Goal: Task Accomplishment & Management: Manage account settings

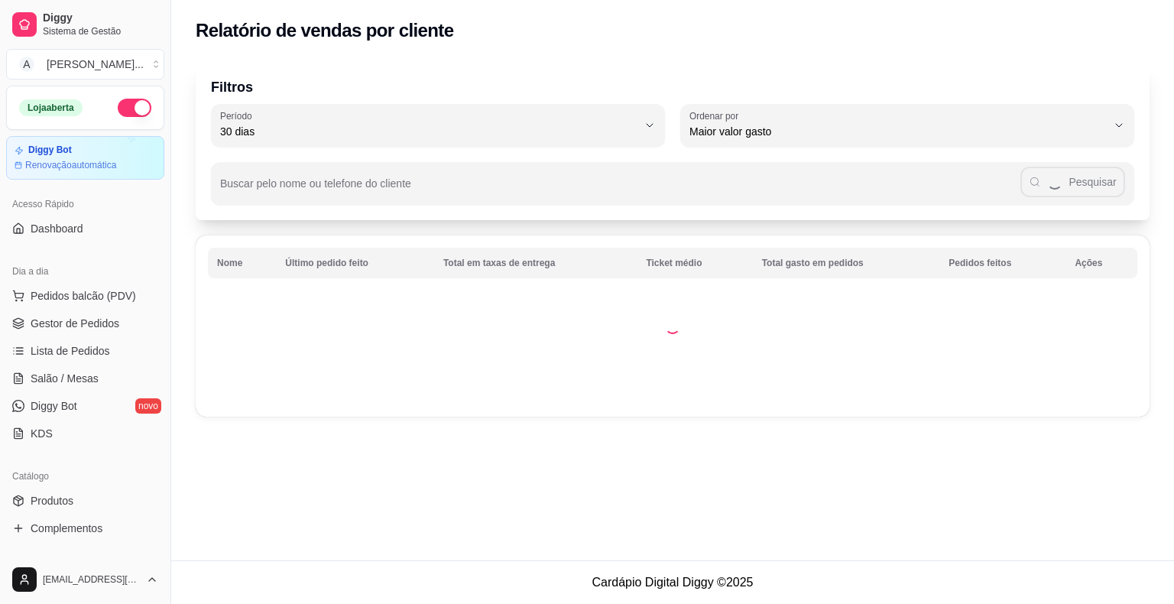
select select "30"
select select "HIGHEST_TOTAL_SPENT_WITH_ORDERS"
click at [84, 583] on link "Relatórios de vendas" at bounding box center [85, 595] width 158 height 24
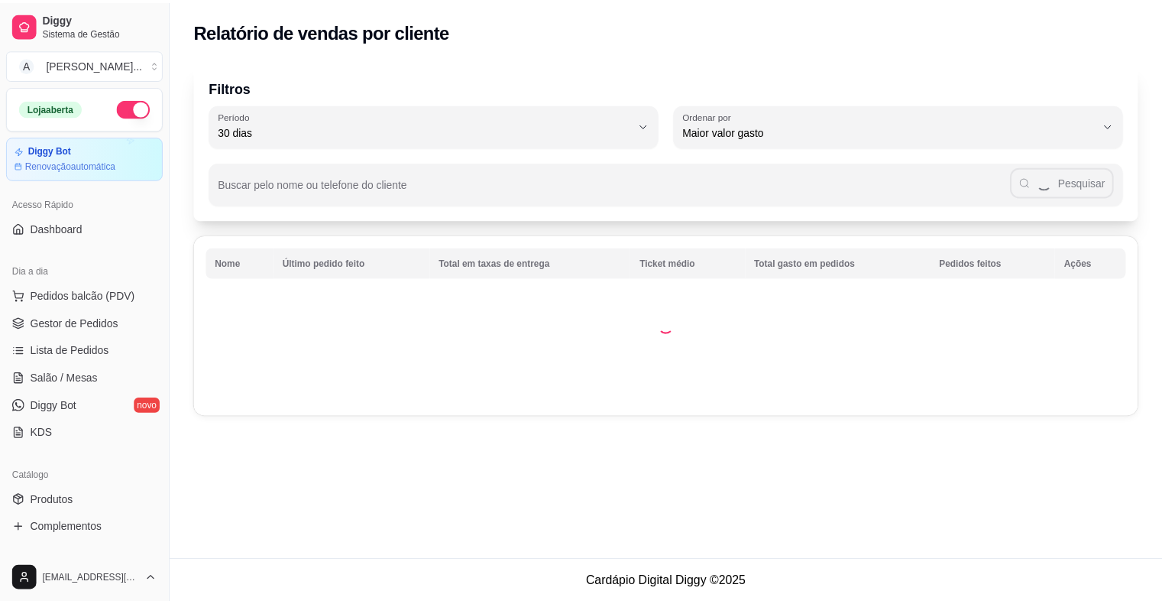
scroll to position [306, 0]
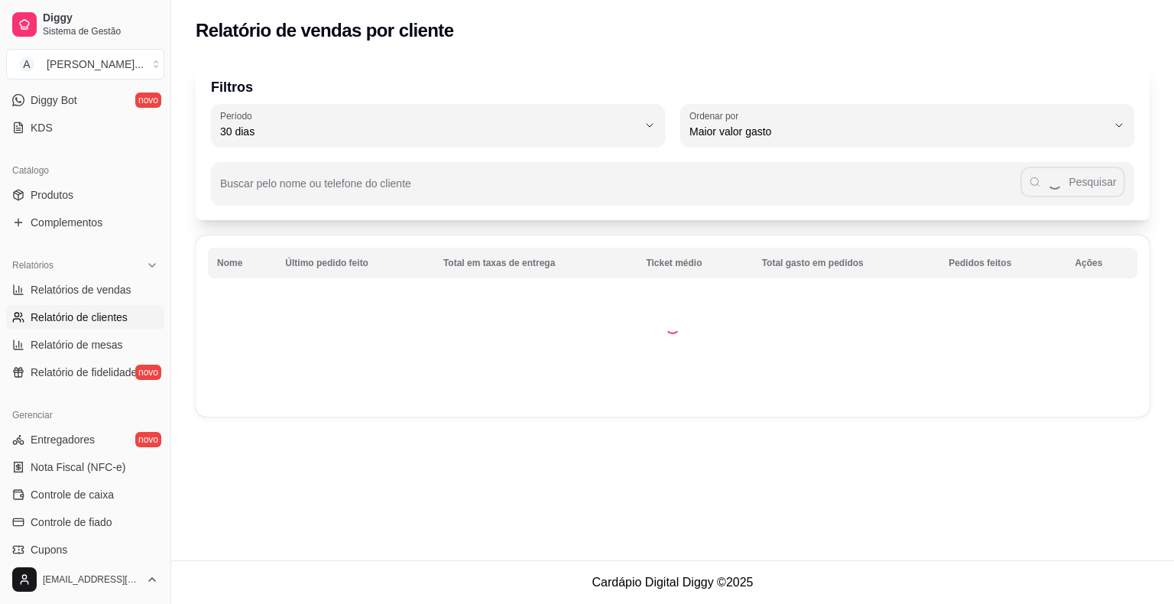
select select "ALL"
select select "0"
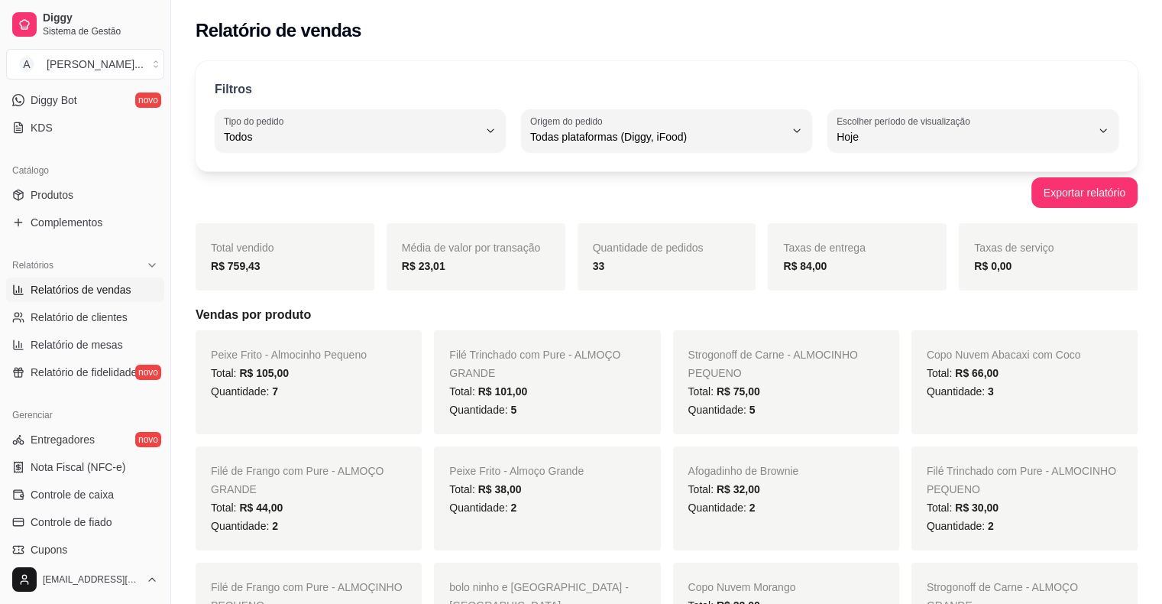
click at [84, 300] on link "Relatórios de vendas" at bounding box center [85, 289] width 158 height 24
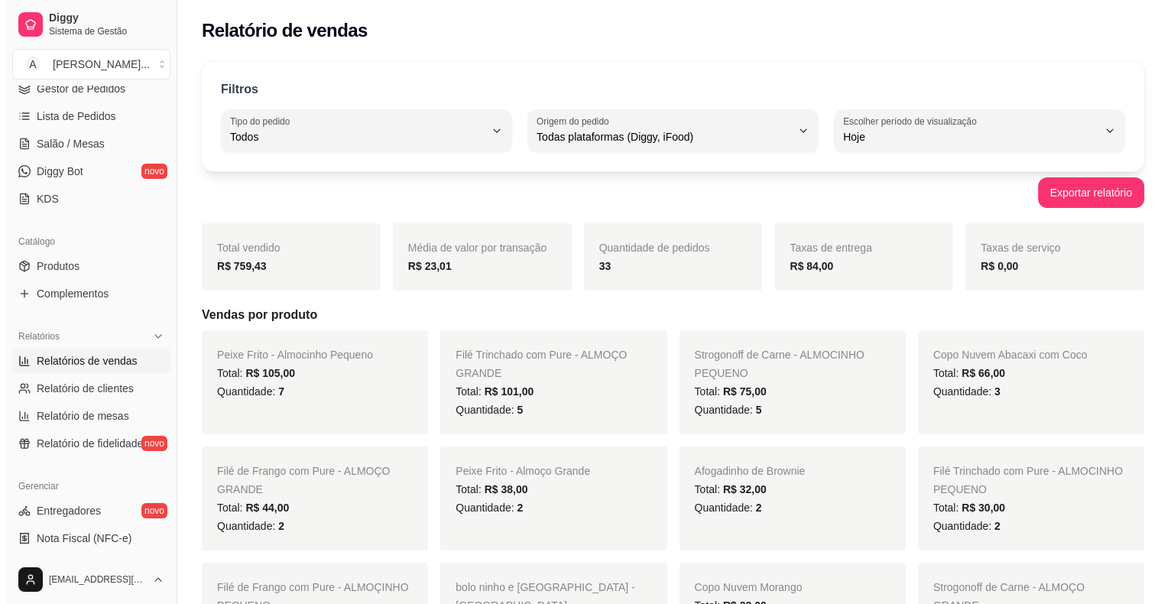
scroll to position [153, 0]
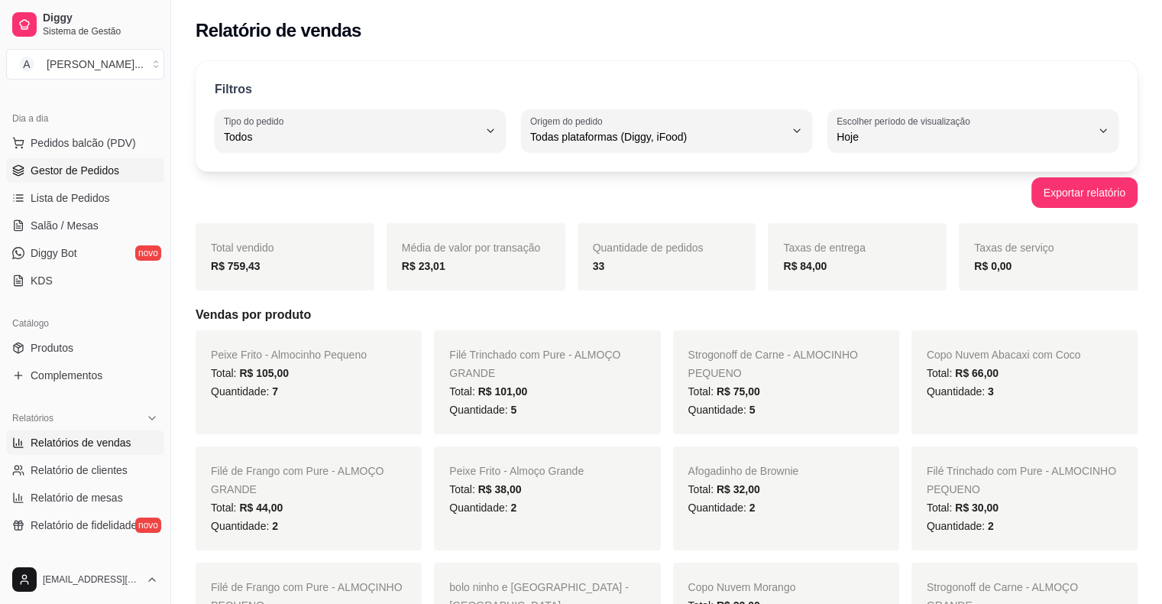
click at [125, 176] on link "Gestor de Pedidos" at bounding box center [85, 170] width 158 height 24
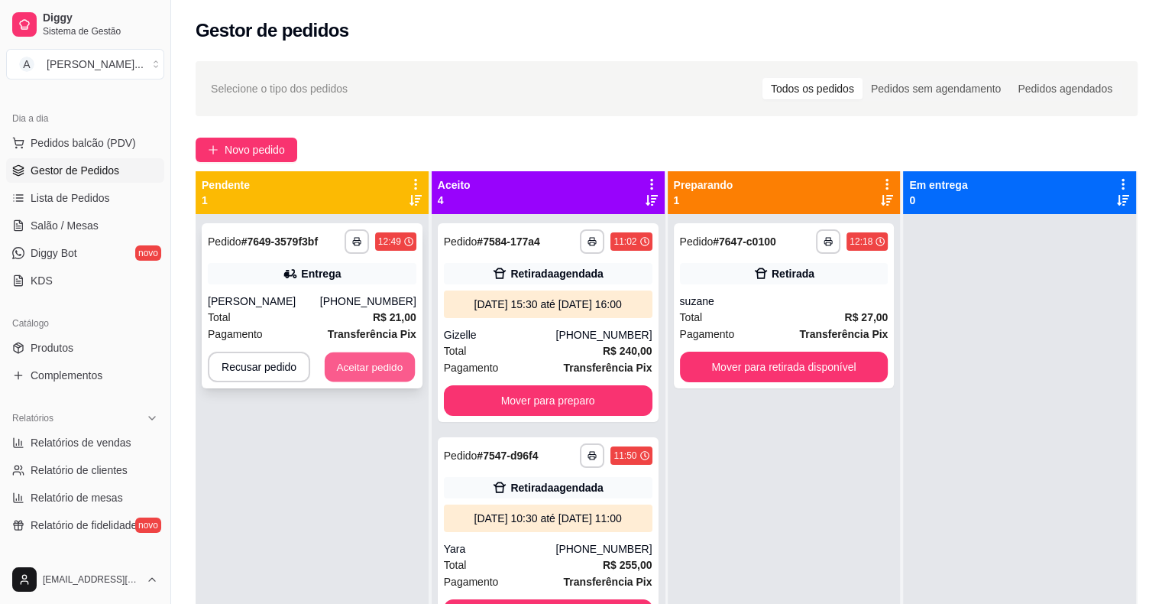
click at [390, 358] on button "Aceitar pedido" at bounding box center [370, 367] width 90 height 30
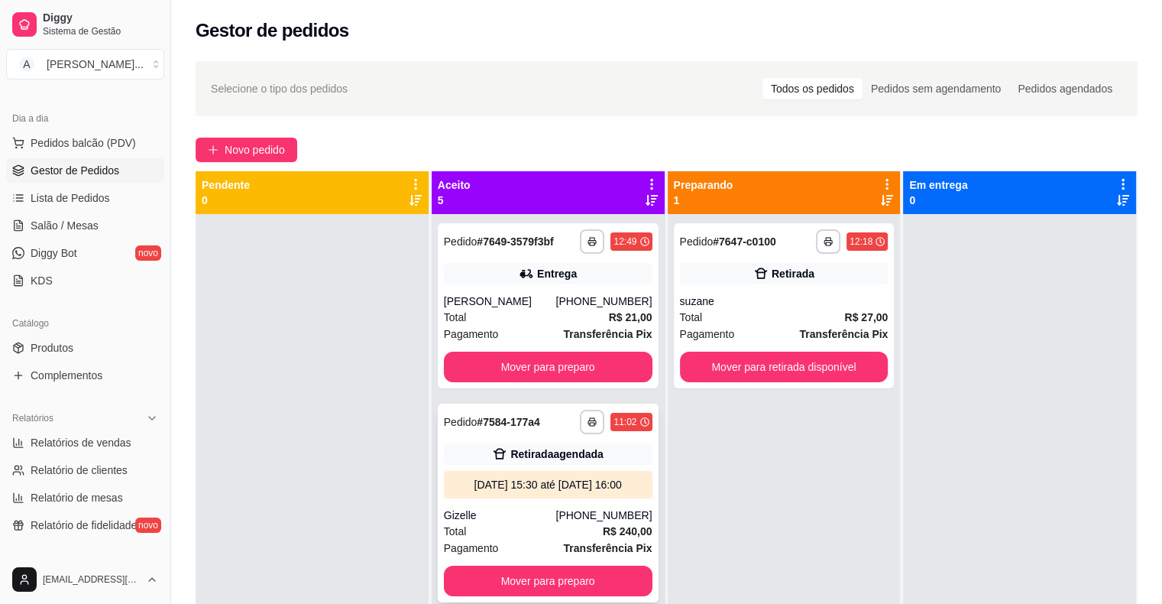
click at [547, 238] on strong "# 7649-3579f3bf" at bounding box center [515, 241] width 76 height 12
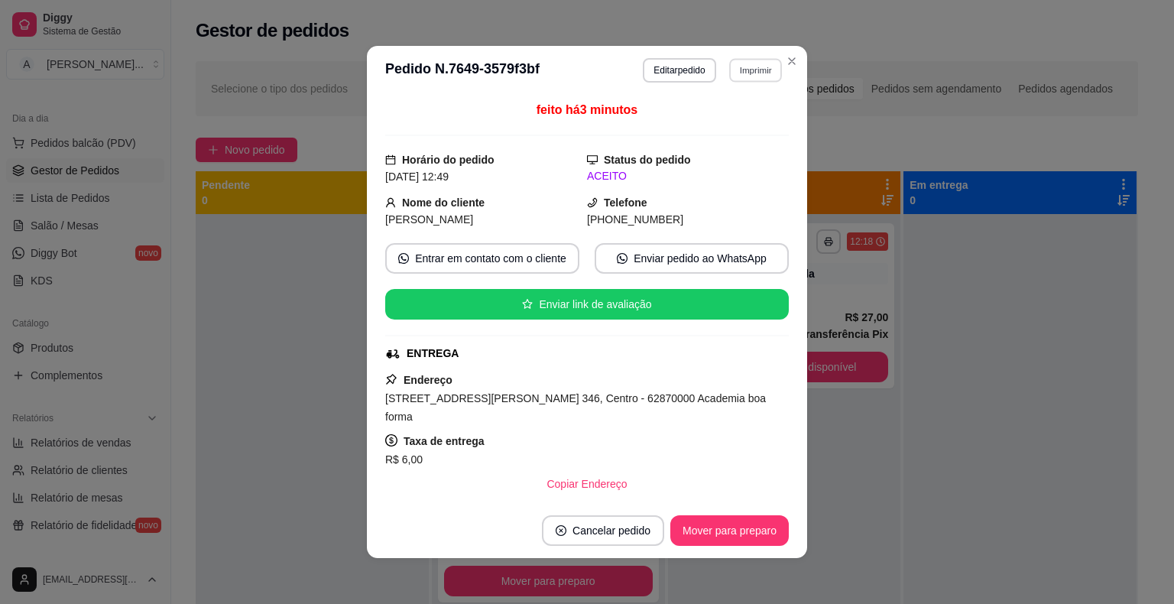
click at [737, 76] on button "Imprimir" at bounding box center [755, 70] width 53 height 24
click at [724, 115] on button "IMPRESSORA" at bounding box center [722, 124] width 107 height 24
click at [678, 67] on button "Editar pedido" at bounding box center [679, 70] width 73 height 24
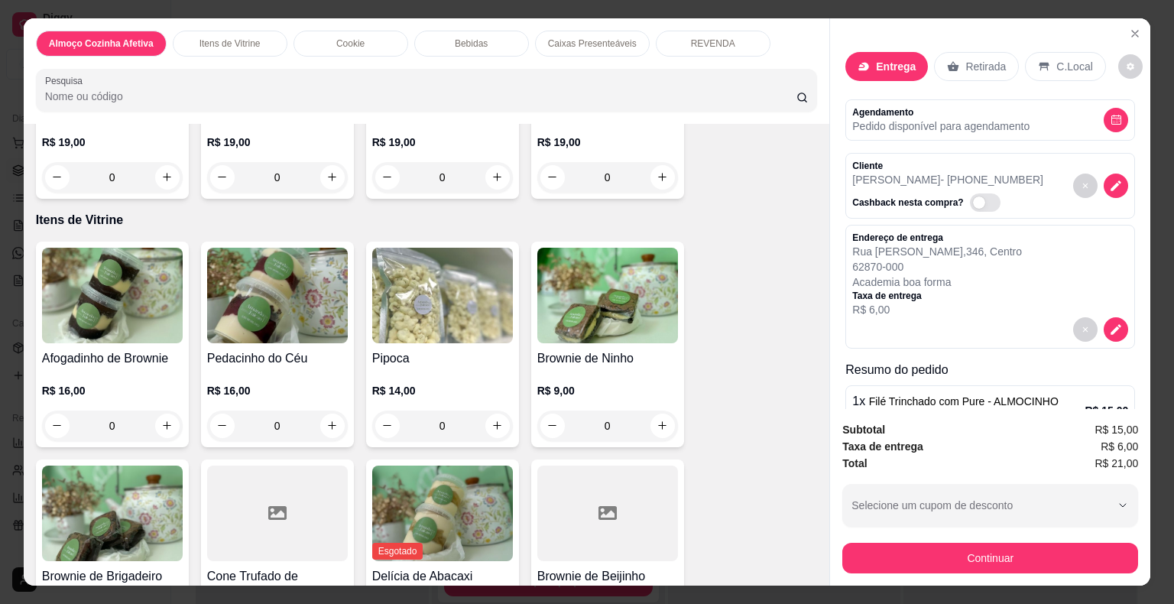
scroll to position [611, 0]
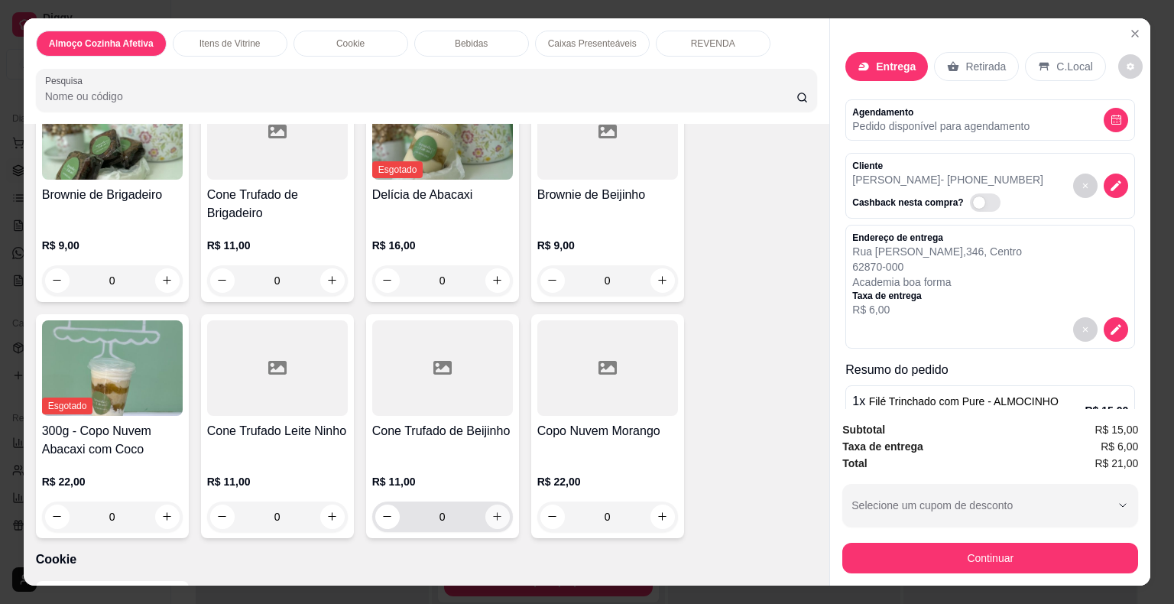
click at [491, 513] on icon "increase-product-quantity" at bounding box center [496, 515] width 11 height 11
type input "1"
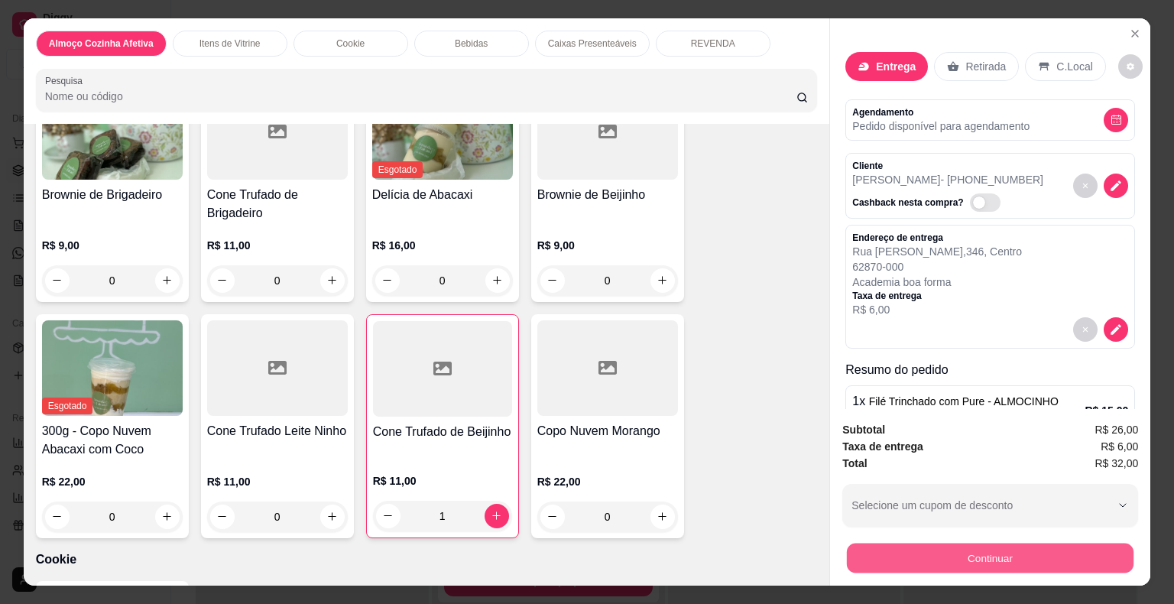
click at [908, 565] on button "Continuar" at bounding box center [990, 558] width 287 height 30
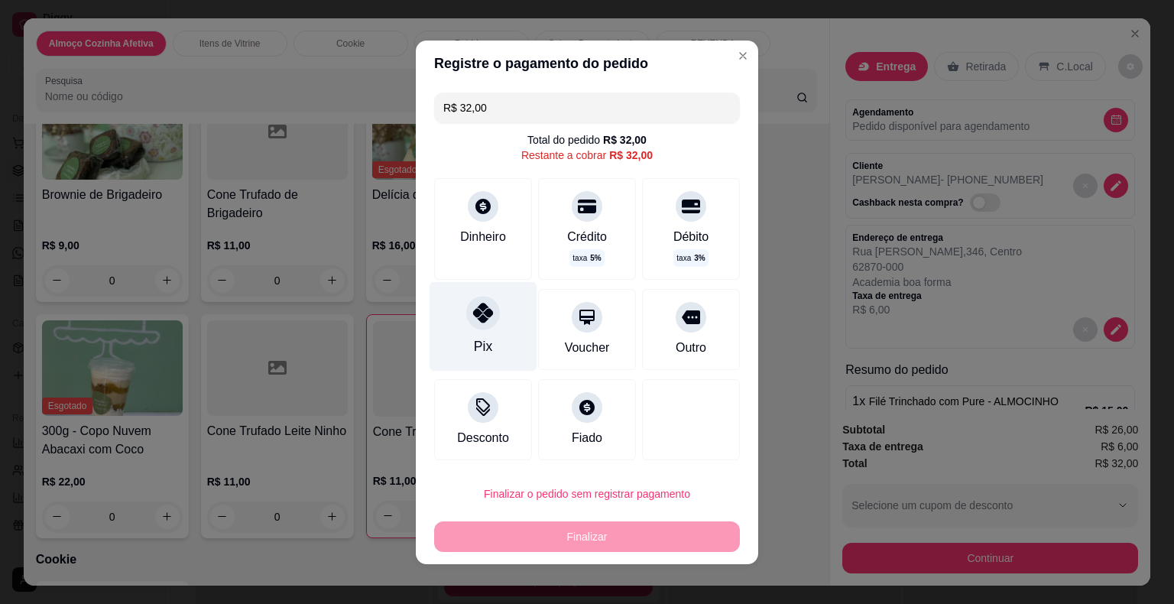
click at [482, 329] on div "Pix" at bounding box center [483, 325] width 108 height 89
type input "R$ 0,00"
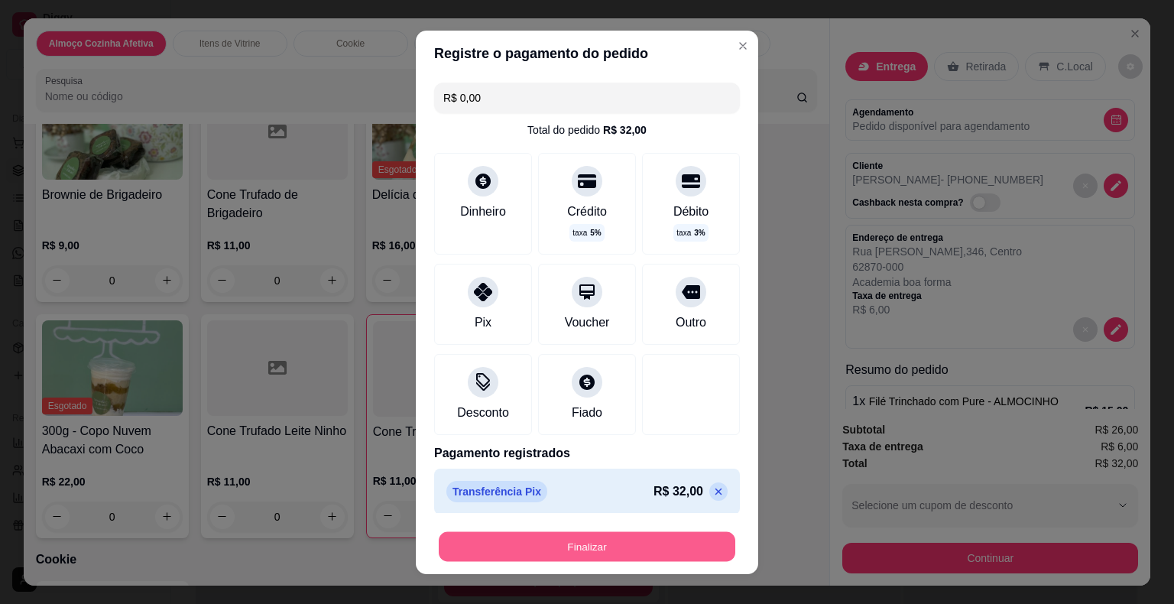
click at [629, 540] on button "Finalizar" at bounding box center [587, 546] width 296 height 30
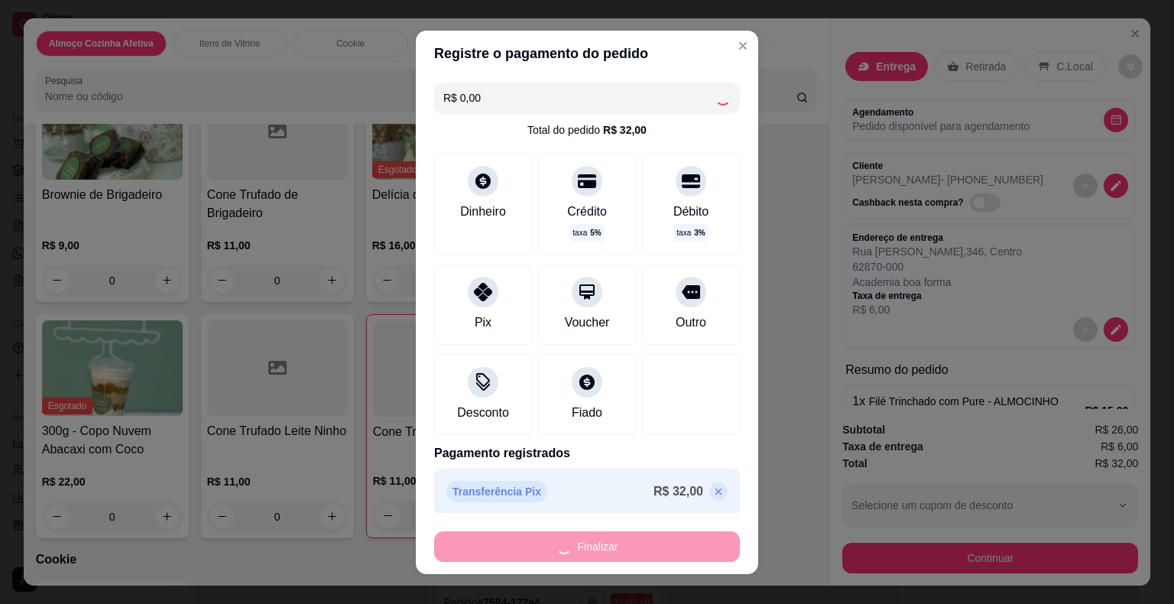
type input "0"
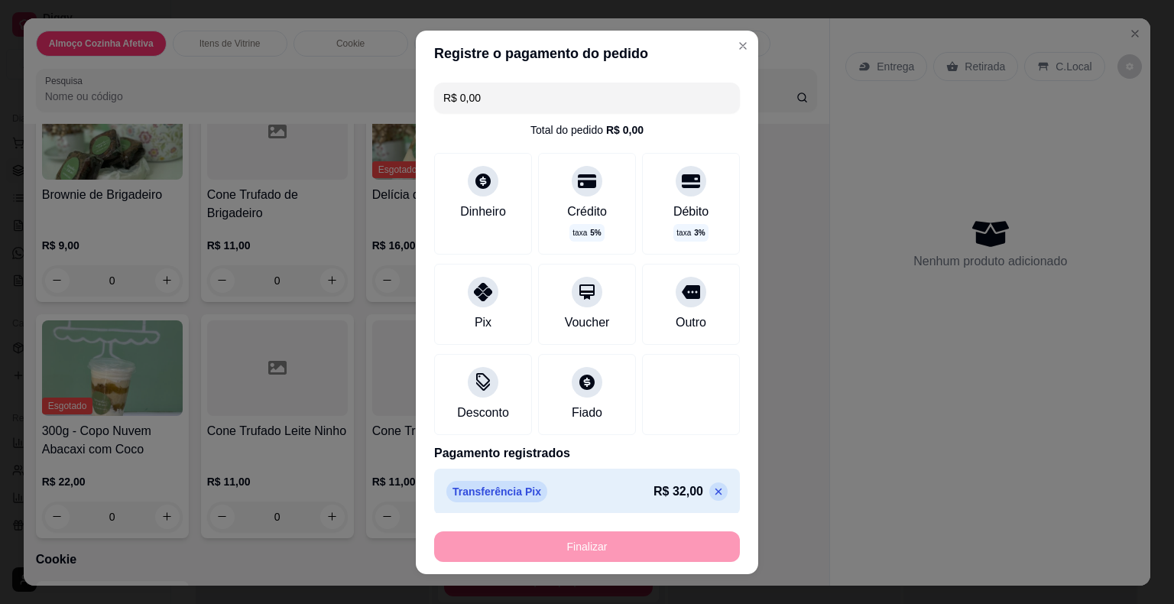
type input "-R$ 32,00"
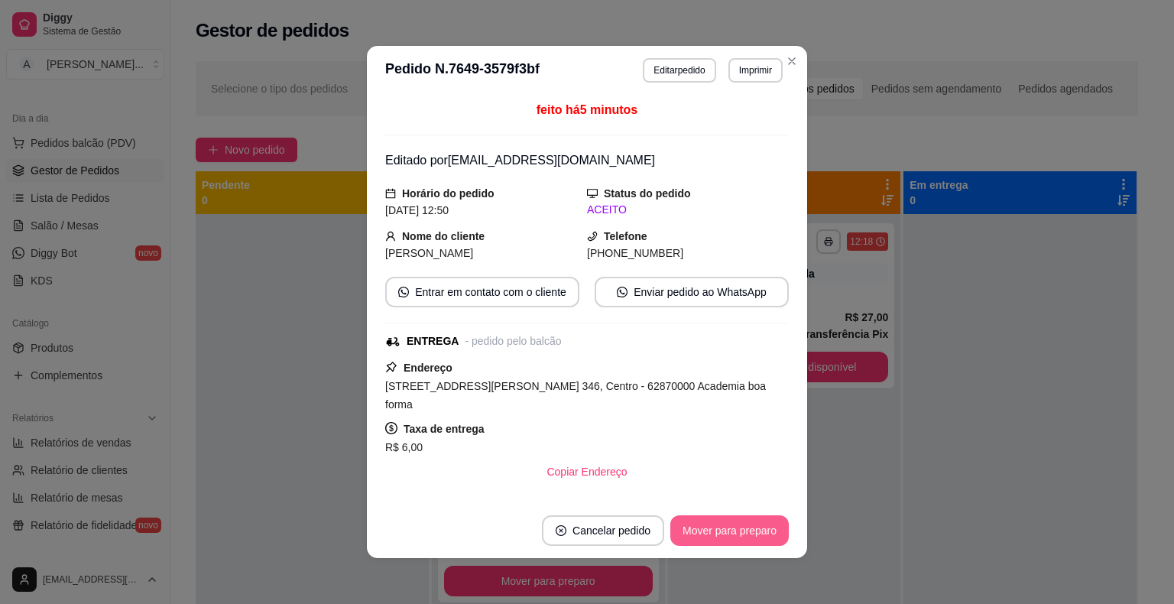
click at [705, 536] on button "Mover para preparo" at bounding box center [729, 530] width 118 height 31
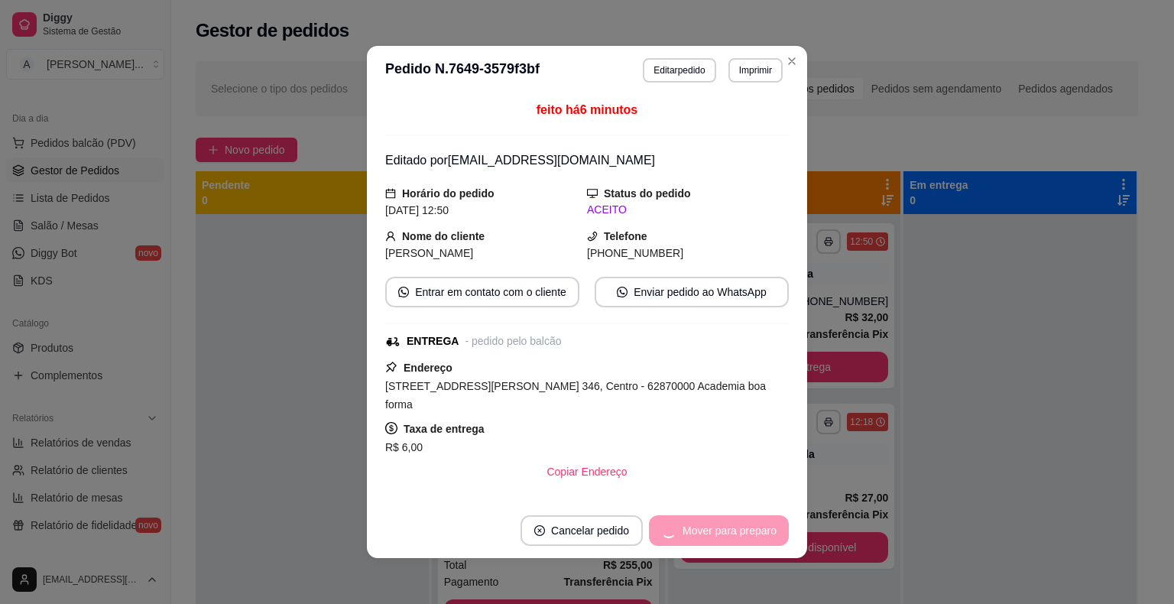
click at [705, 536] on div "Mover para preparo" at bounding box center [719, 530] width 140 height 31
click at [730, 535] on button "Mover para entrega" at bounding box center [730, 530] width 118 height 31
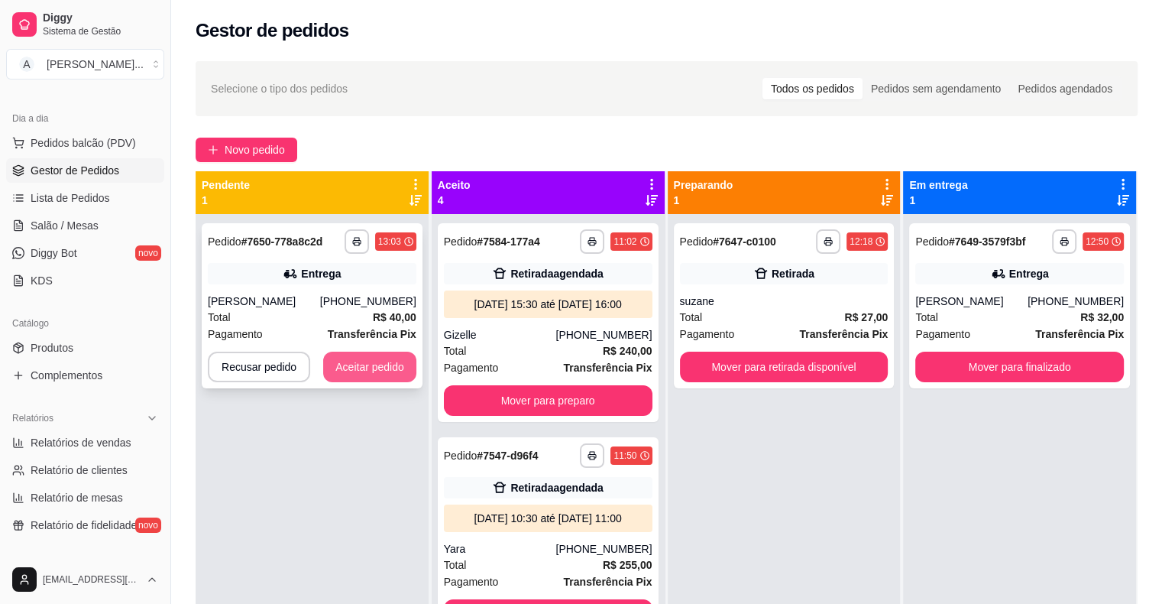
click at [336, 366] on button "Aceitar pedido" at bounding box center [369, 366] width 93 height 31
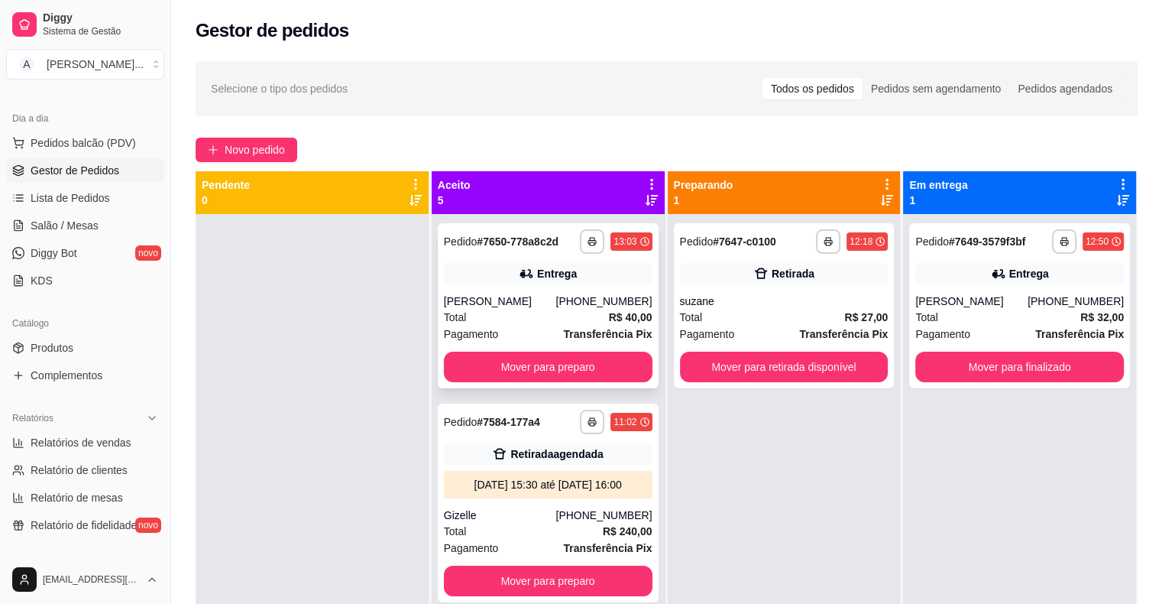
click at [554, 304] on div "[PERSON_NAME]" at bounding box center [500, 300] width 112 height 15
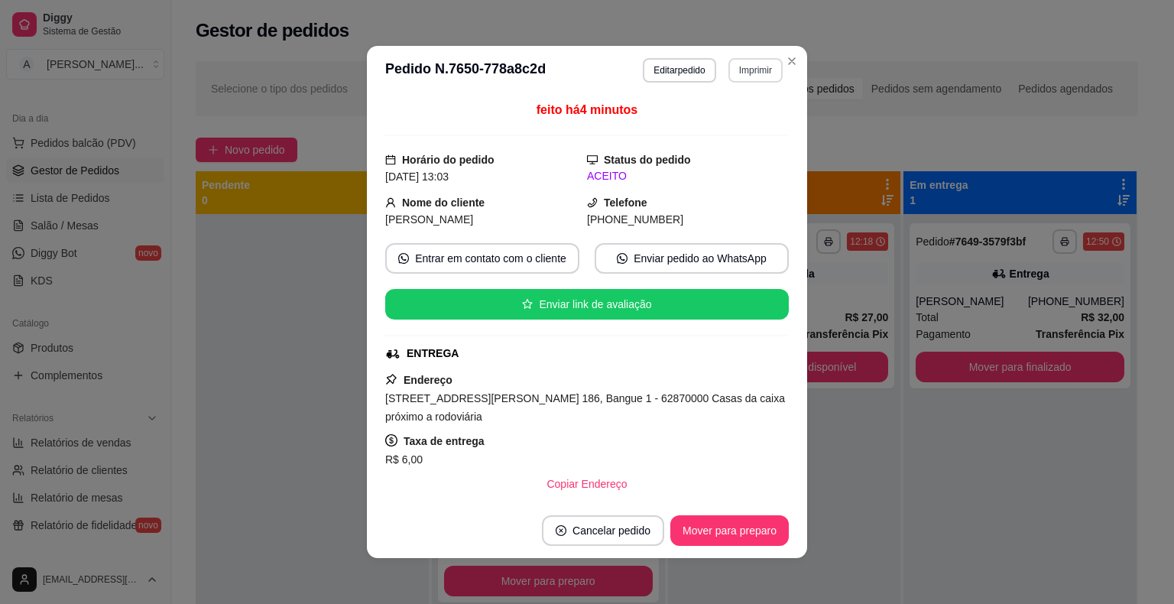
click at [728, 72] on button "Imprimir" at bounding box center [755, 70] width 54 height 24
click at [750, 127] on button "IMPRESSORA" at bounding box center [722, 124] width 111 height 24
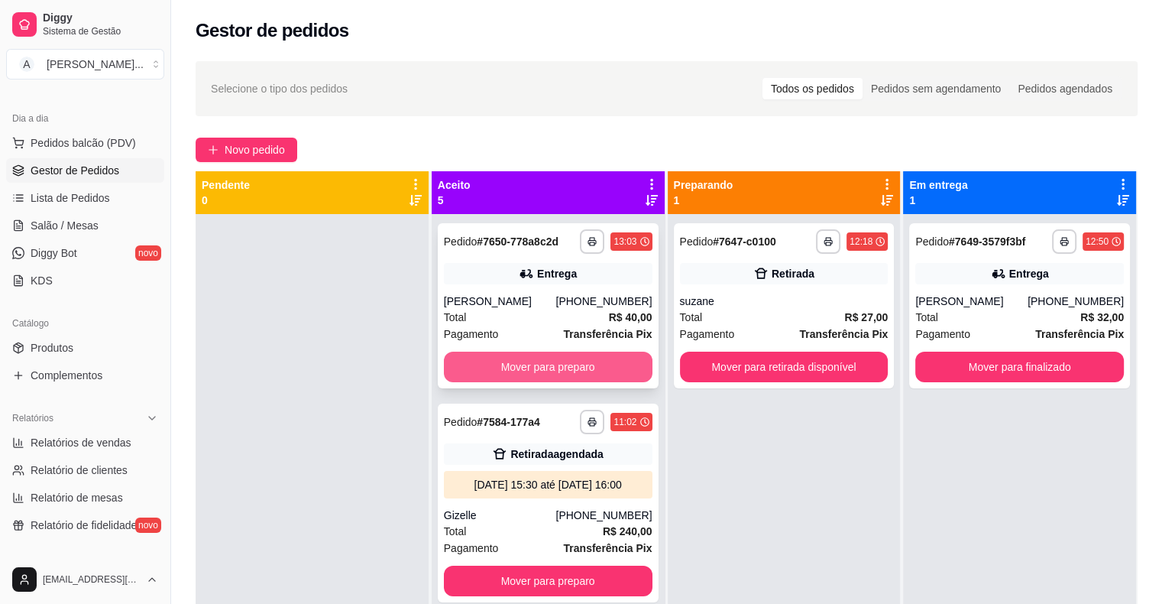
click at [584, 370] on button "Mover para preparo" at bounding box center [548, 366] width 209 height 31
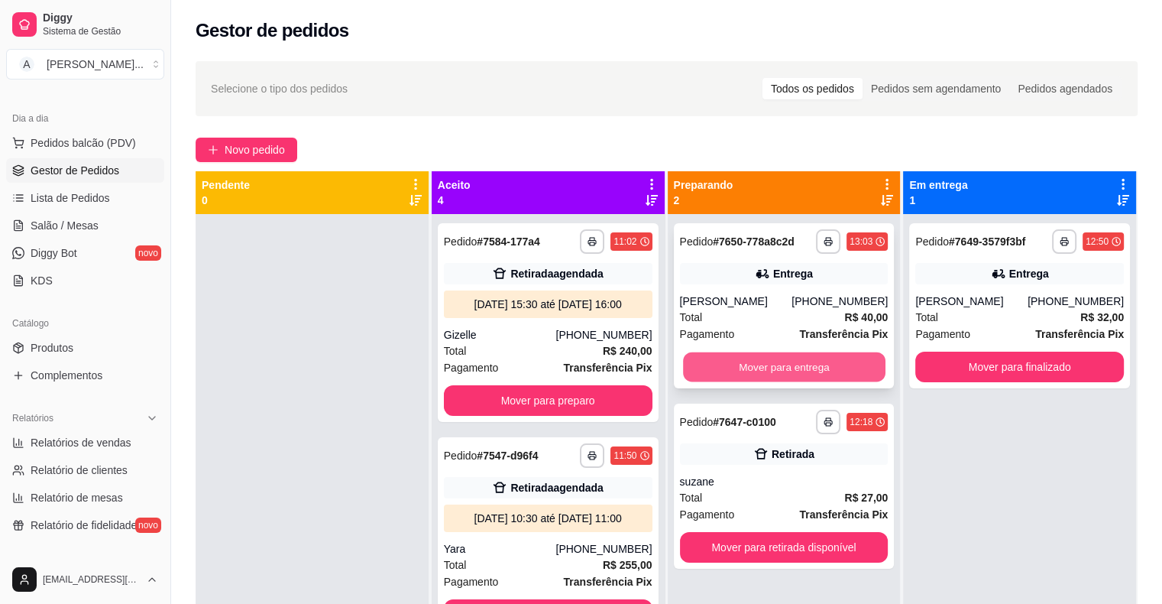
click at [749, 361] on button "Mover para entrega" at bounding box center [784, 367] width 202 height 30
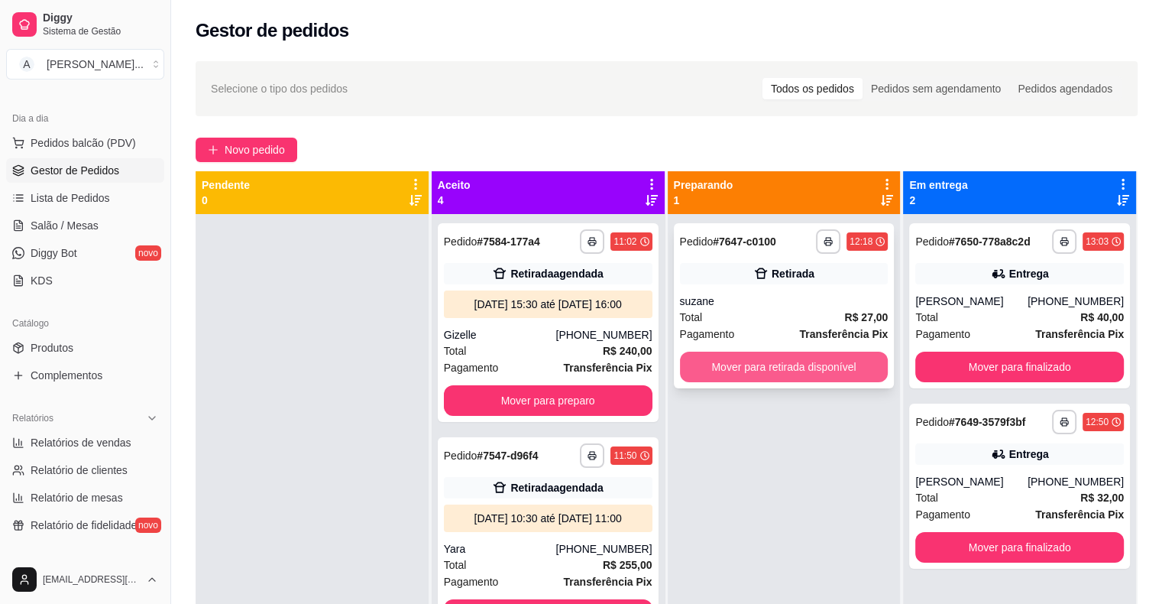
click at [753, 371] on button "Mover para retirada disponível" at bounding box center [784, 366] width 209 height 31
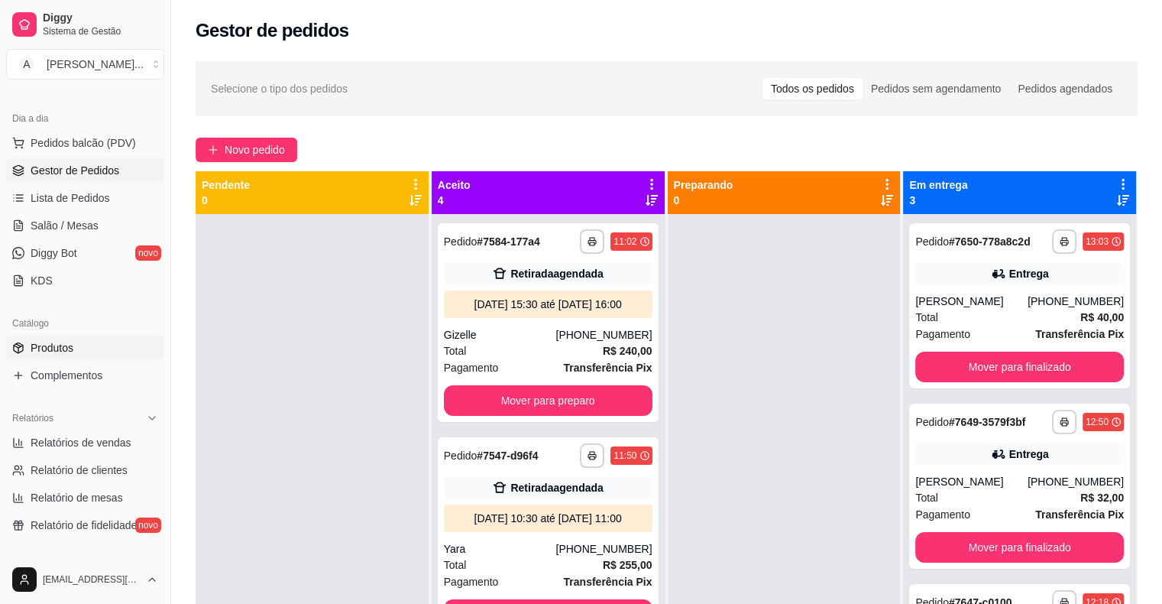
click at [76, 349] on link "Produtos" at bounding box center [85, 347] width 158 height 24
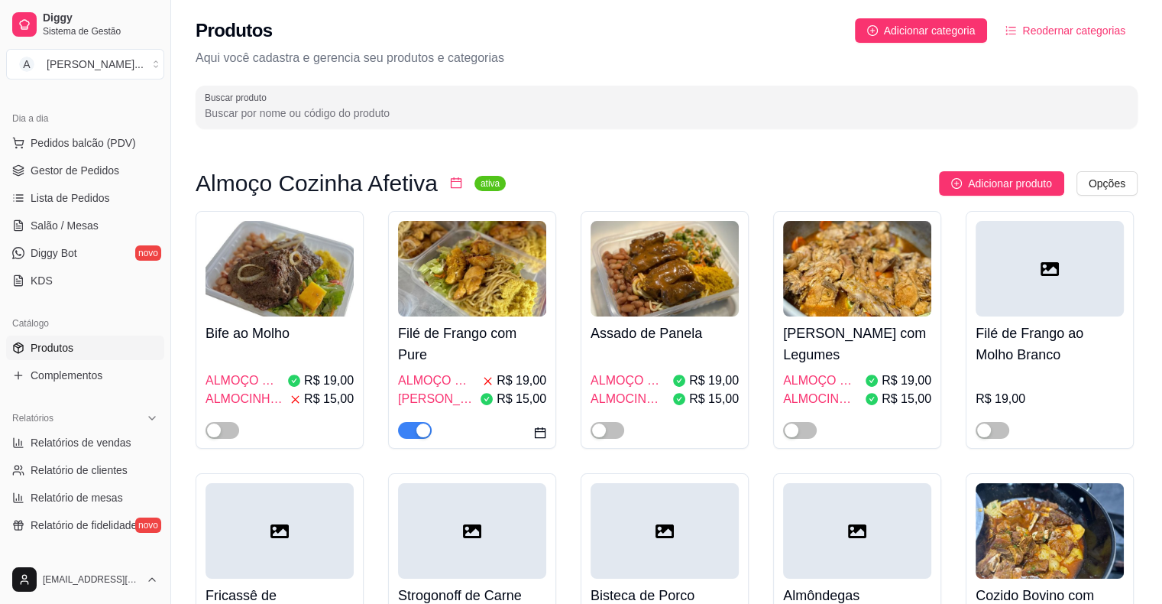
click at [414, 119] on input "Buscar produto" at bounding box center [667, 112] width 924 height 15
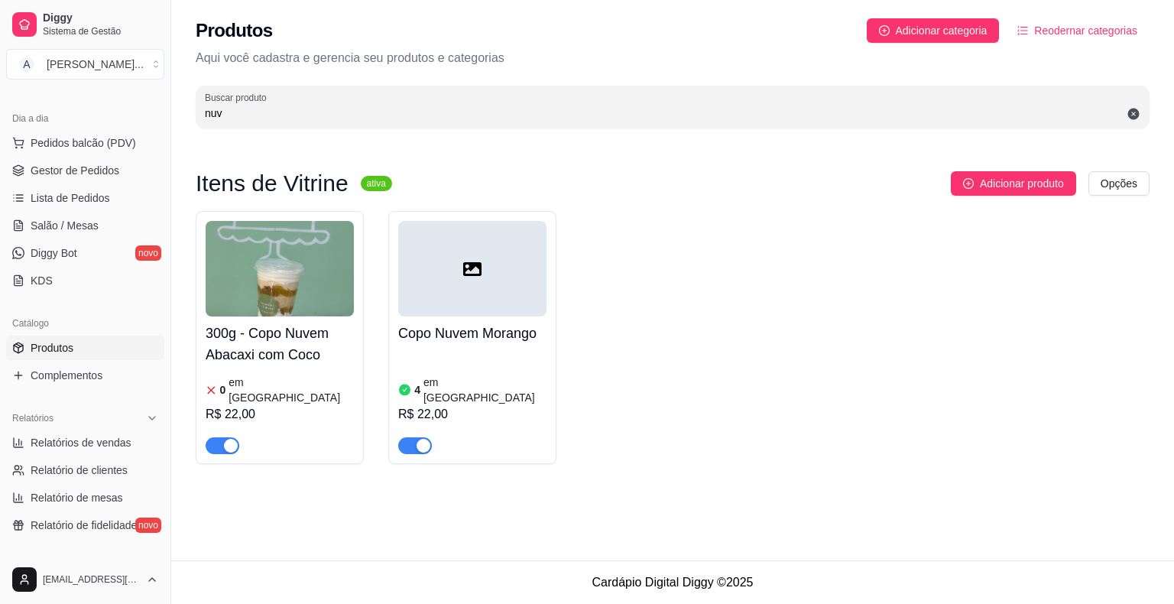
type input "nuv"
click at [483, 350] on div "4 em estoque R$ 22,00" at bounding box center [472, 402] width 148 height 104
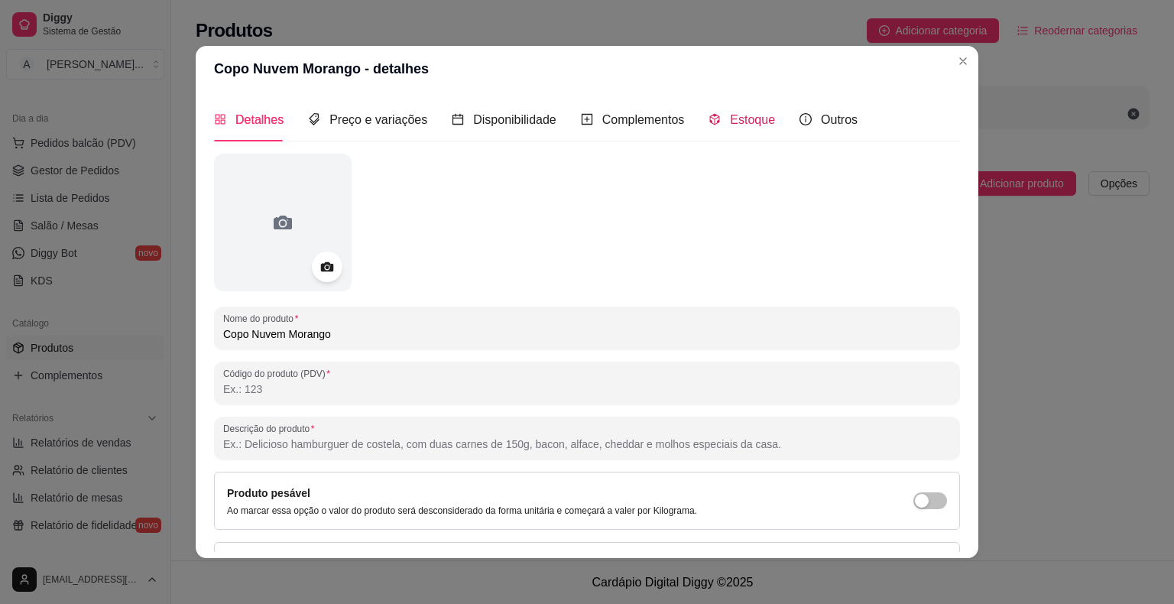
click at [717, 124] on div "Estoque" at bounding box center [741, 119] width 66 height 19
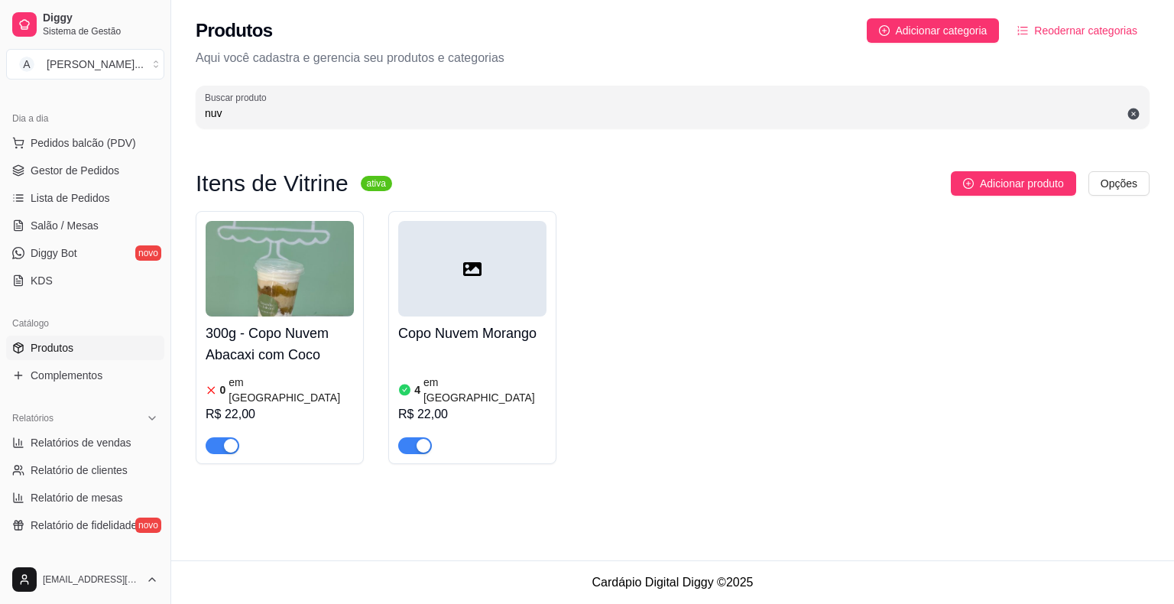
click at [413, 437] on span "button" at bounding box center [415, 445] width 34 height 17
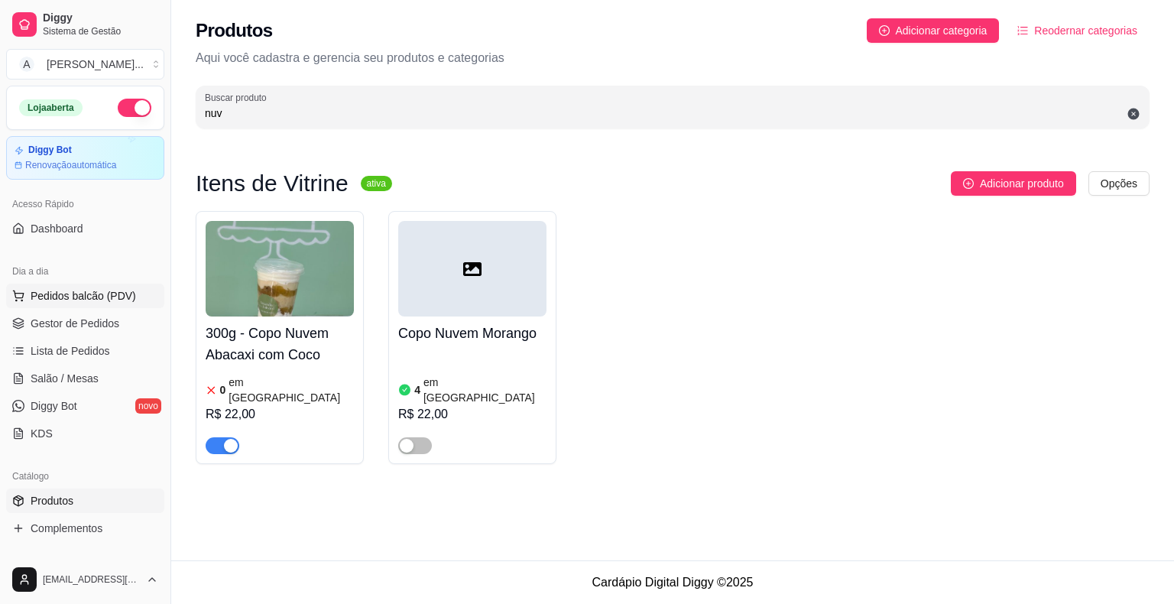
click at [92, 298] on span "Pedidos balcão (PDV)" at bounding box center [83, 295] width 105 height 15
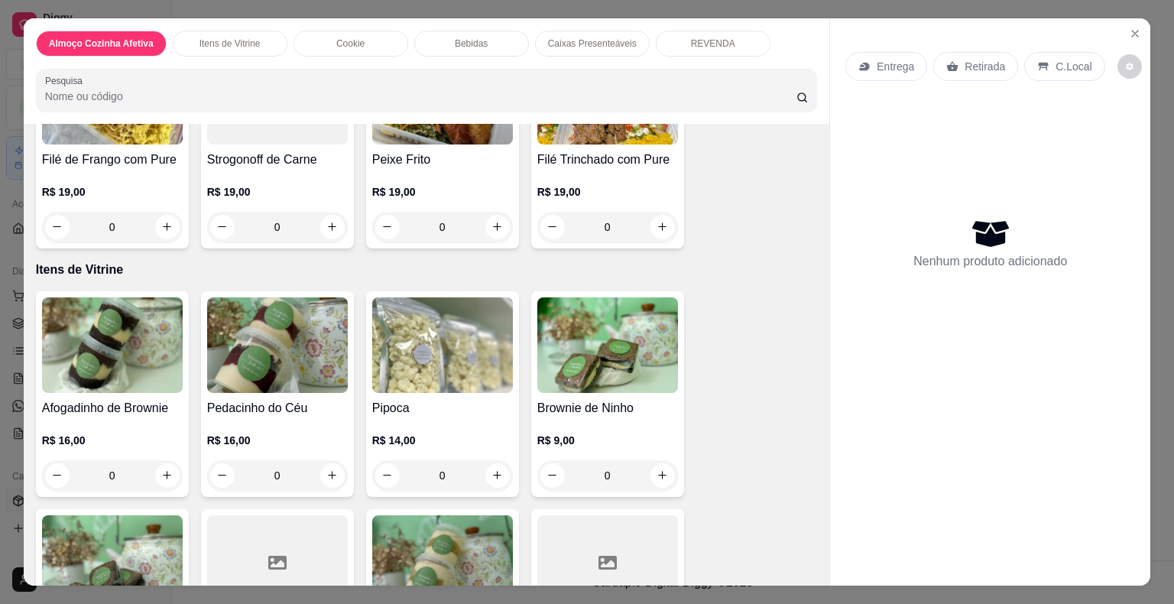
scroll to position [229, 0]
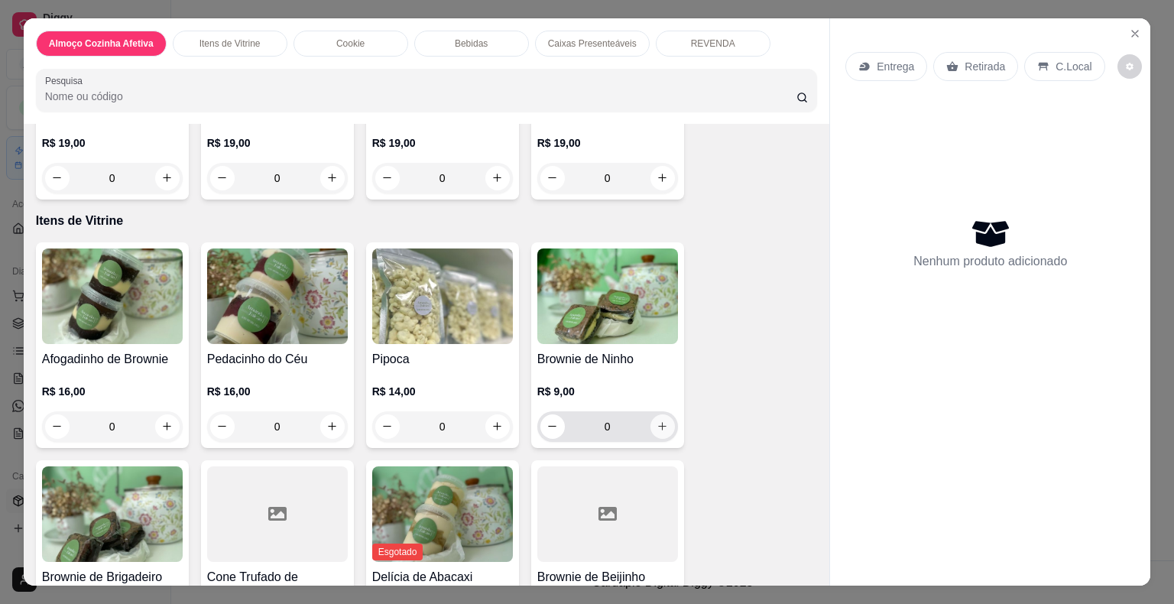
click at [650, 420] on button "increase-product-quantity" at bounding box center [662, 426] width 24 height 24
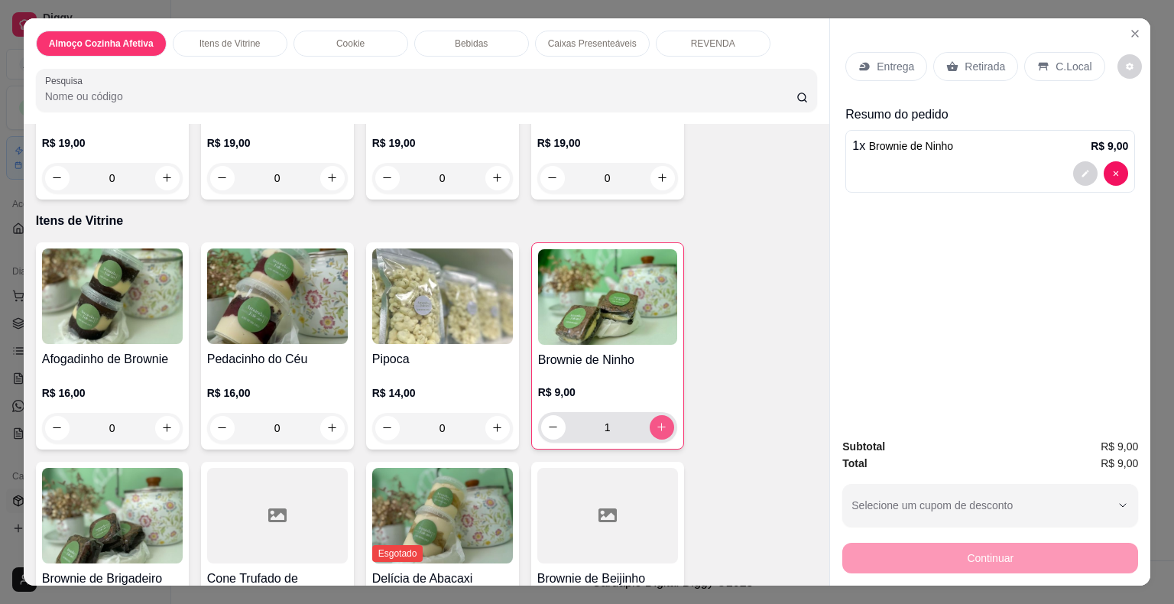
click at [649, 420] on button "increase-product-quantity" at bounding box center [661, 427] width 24 height 24
type input "2"
click at [983, 64] on p "Retirada" at bounding box center [984, 66] width 40 height 15
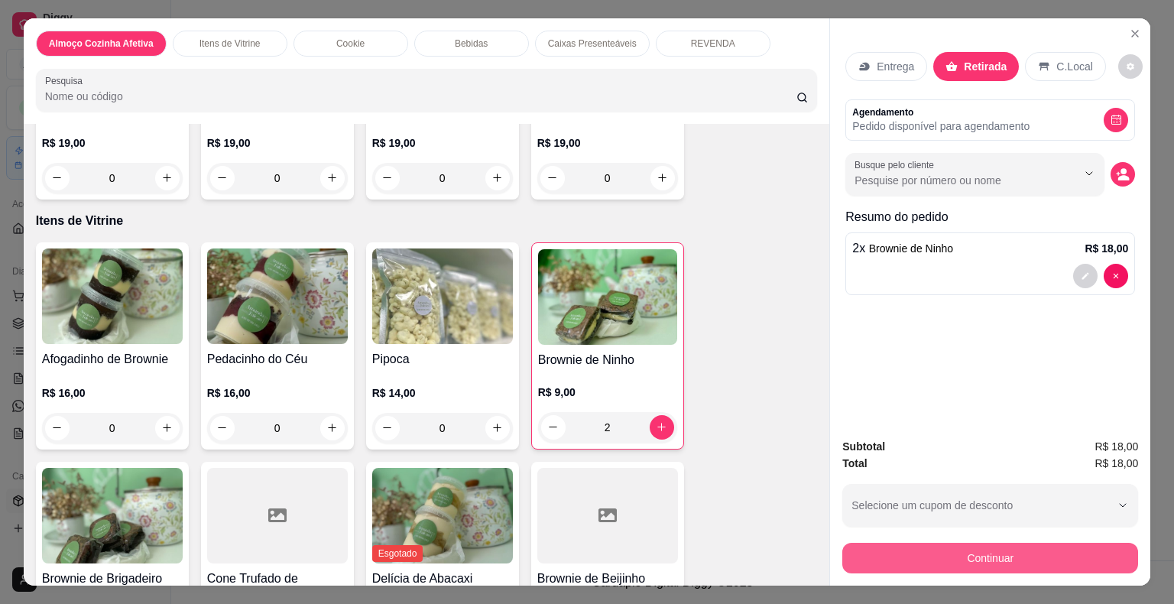
click at [976, 558] on button "Continuar" at bounding box center [990, 557] width 296 height 31
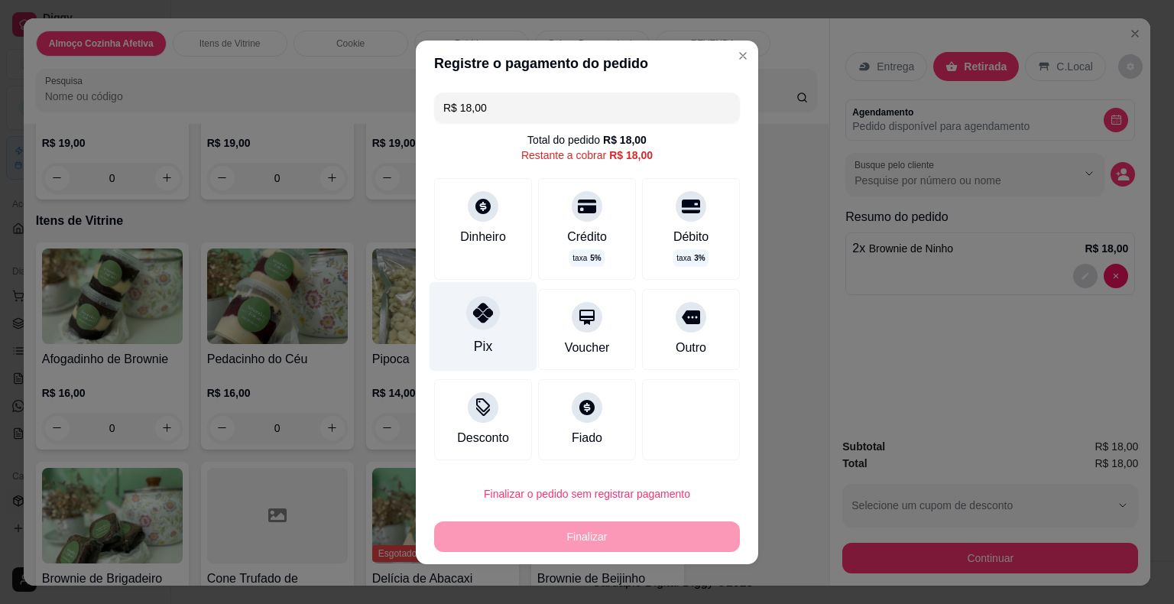
click at [455, 332] on div "Pix" at bounding box center [483, 325] width 108 height 89
type input "R$ 0,00"
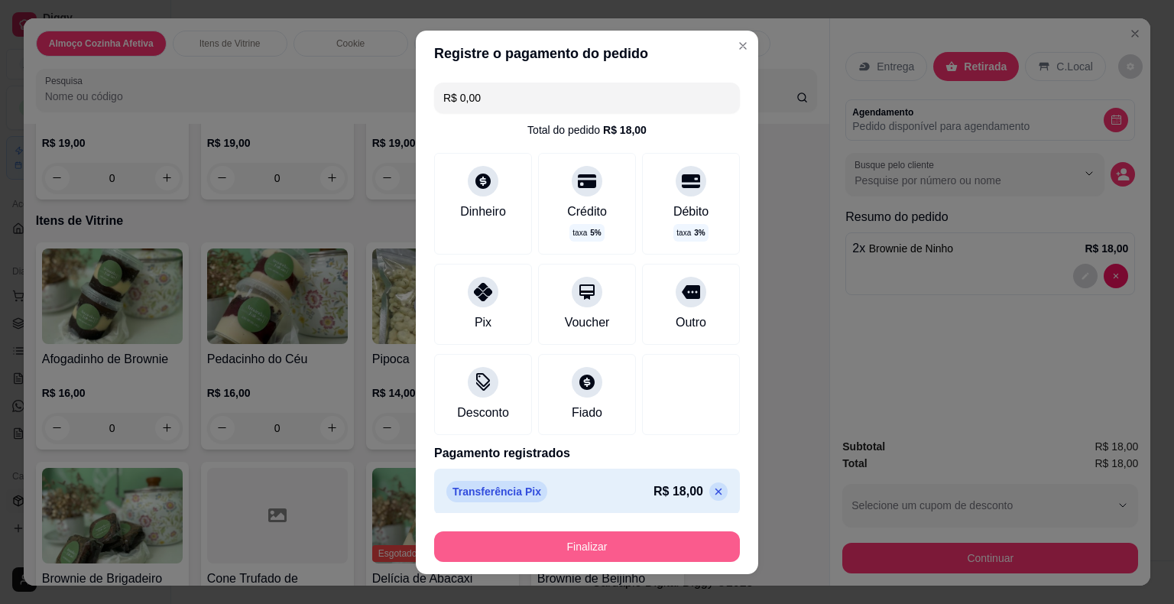
click at [599, 546] on button "Finalizar" at bounding box center [587, 546] width 306 height 31
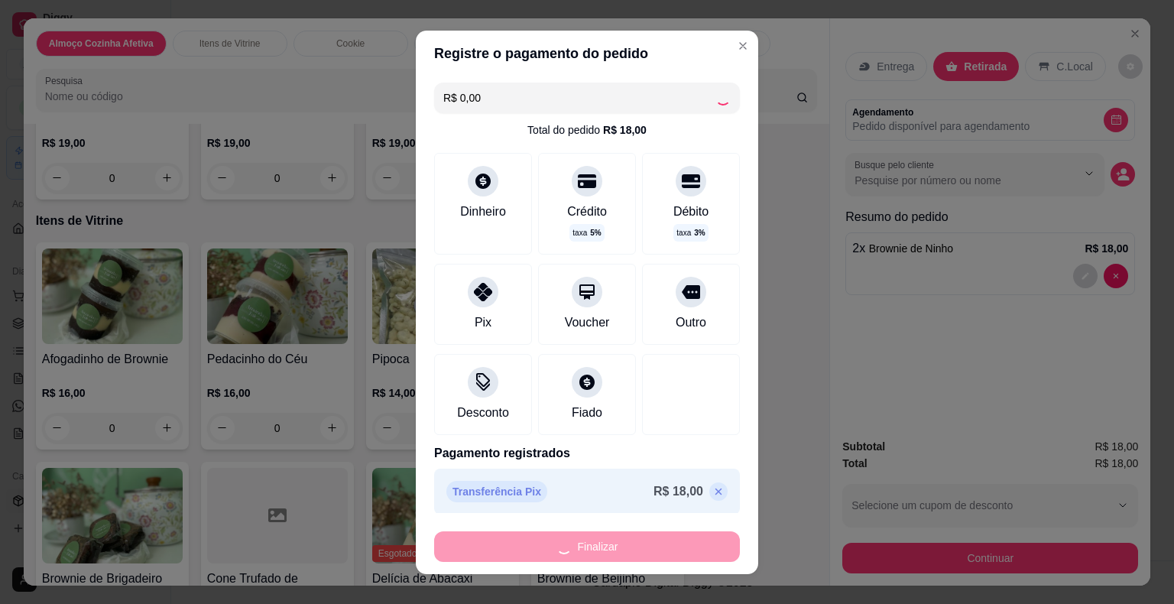
type input "0"
type input "-R$ 18,00"
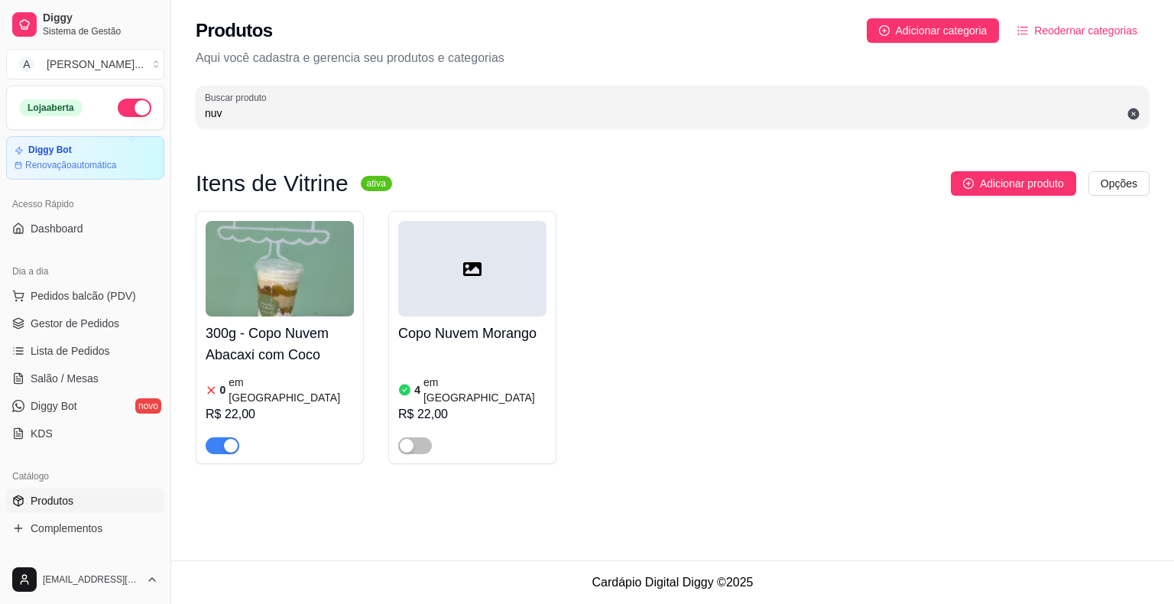
click at [238, 437] on span "button" at bounding box center [223, 445] width 34 height 17
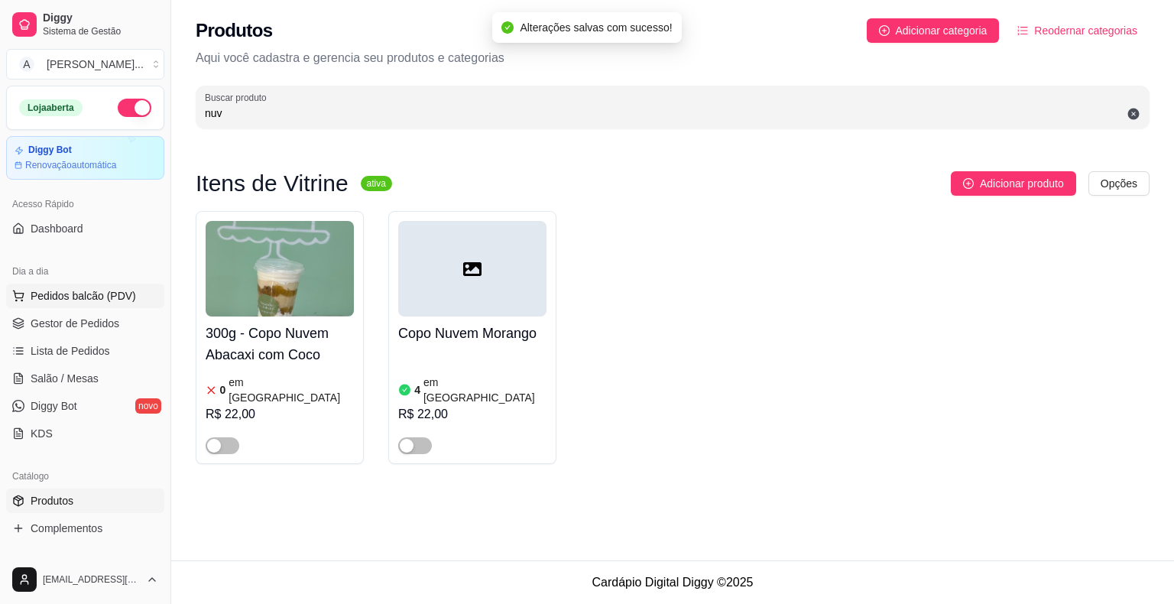
click at [101, 298] on span "Pedidos balcão (PDV)" at bounding box center [83, 295] width 105 height 15
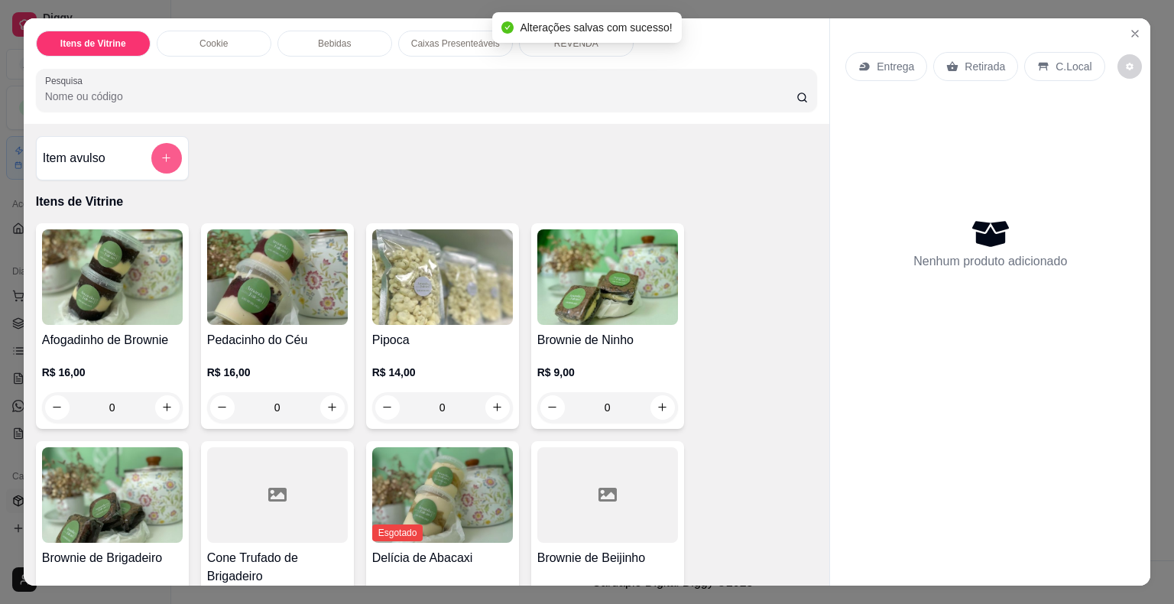
click at [163, 152] on icon "add-separate-item" at bounding box center [165, 157] width 11 height 11
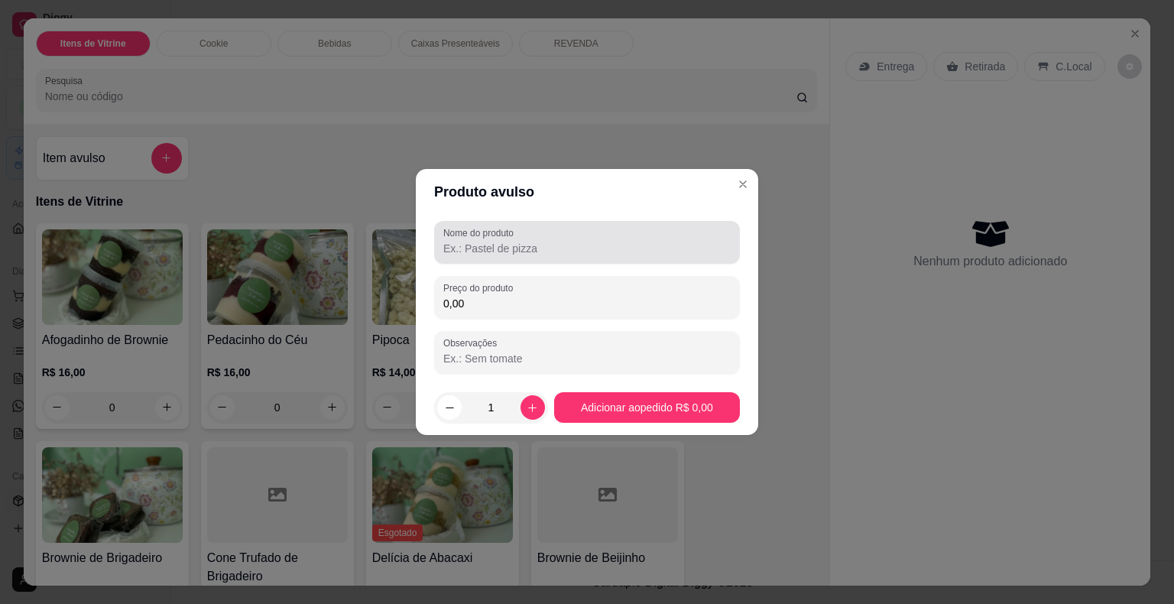
click at [523, 254] on input "Nome do produto" at bounding box center [586, 248] width 287 height 15
type input "bolo"
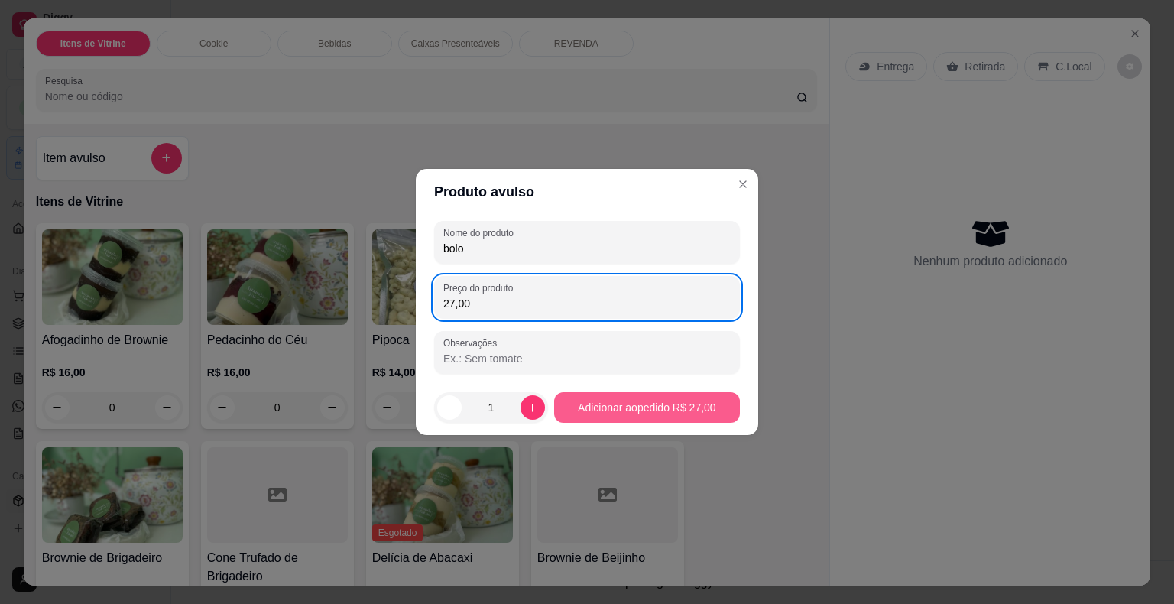
type input "27,00"
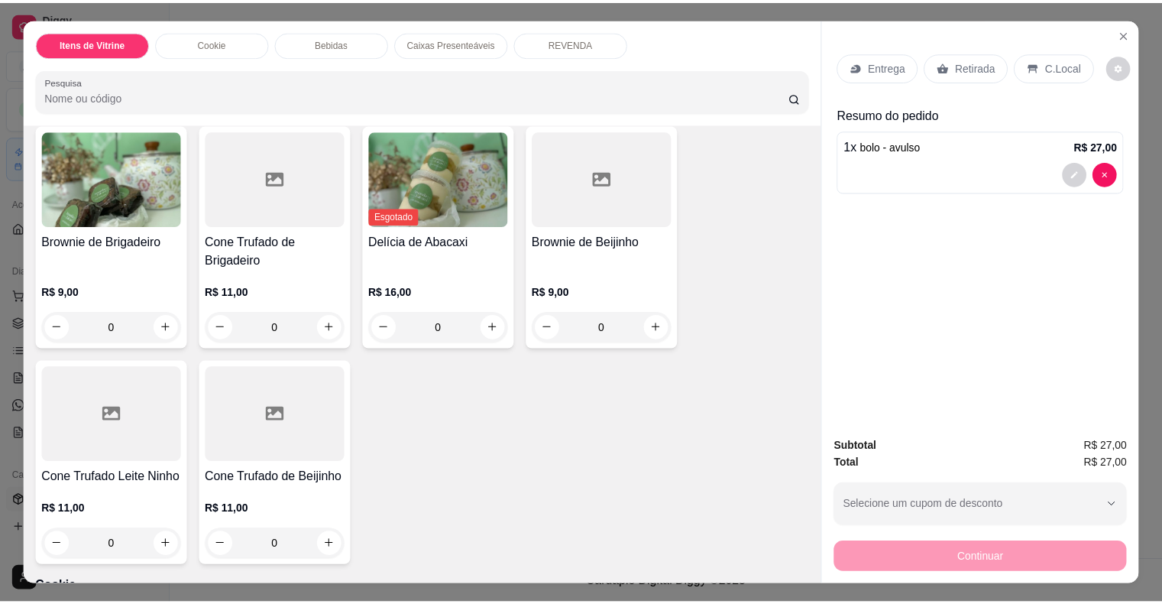
scroll to position [382, 0]
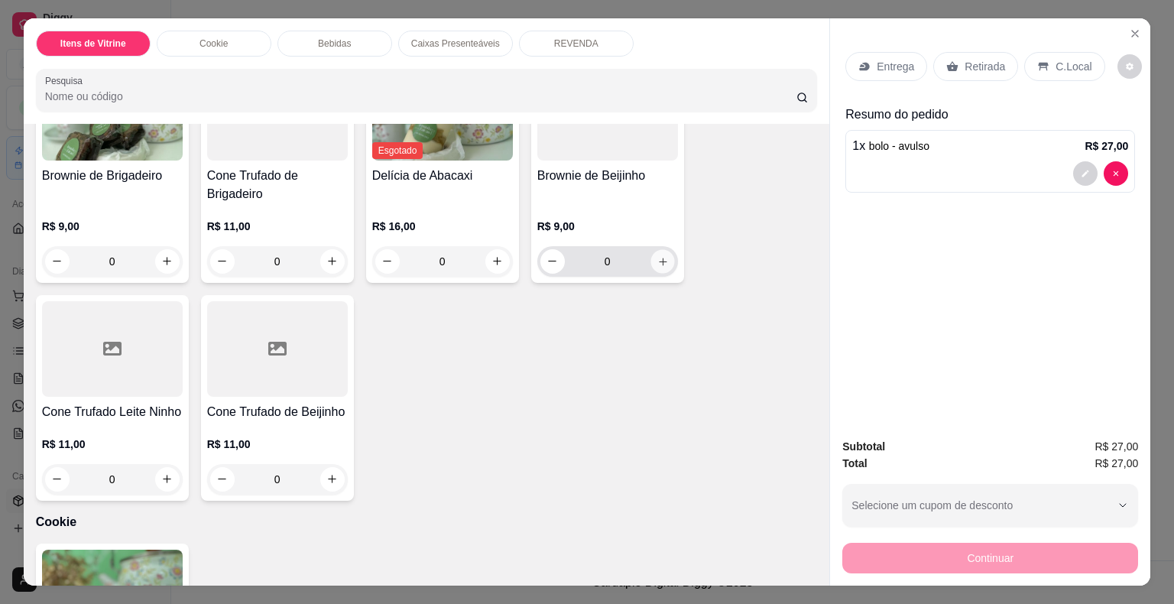
click at [656, 255] on icon "increase-product-quantity" at bounding box center [661, 260] width 11 height 11
click at [541, 254] on button "decrease-product-quantity" at bounding box center [553, 260] width 24 height 24
type input "0"
click at [329, 473] on icon "increase-product-quantity" at bounding box center [331, 478] width 11 height 11
type input "1"
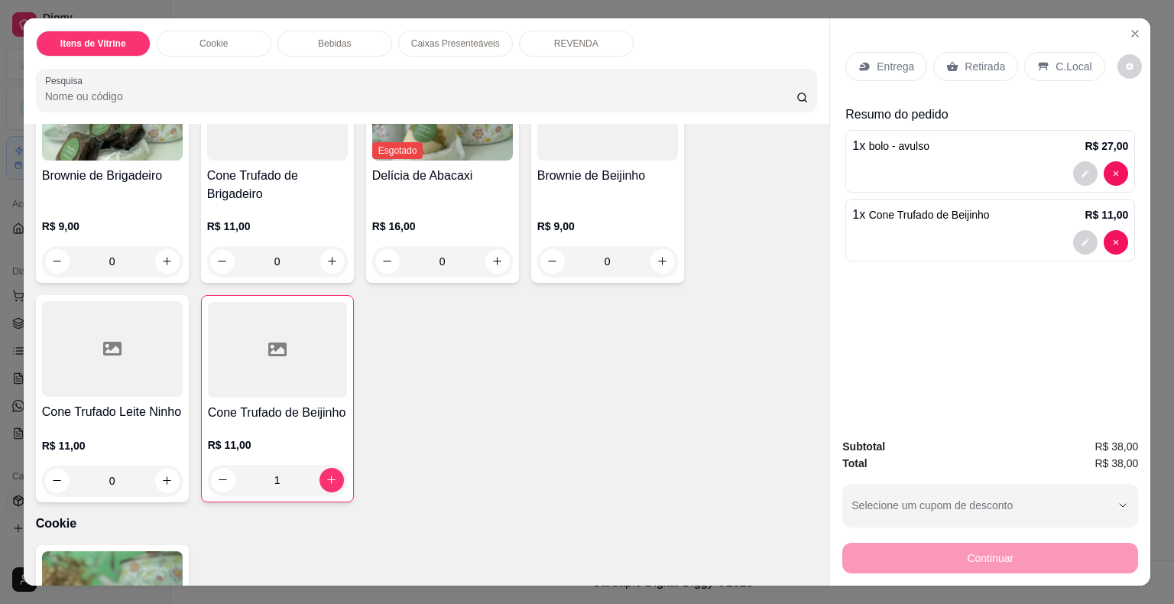
click at [951, 63] on div "Retirada" at bounding box center [975, 66] width 85 height 29
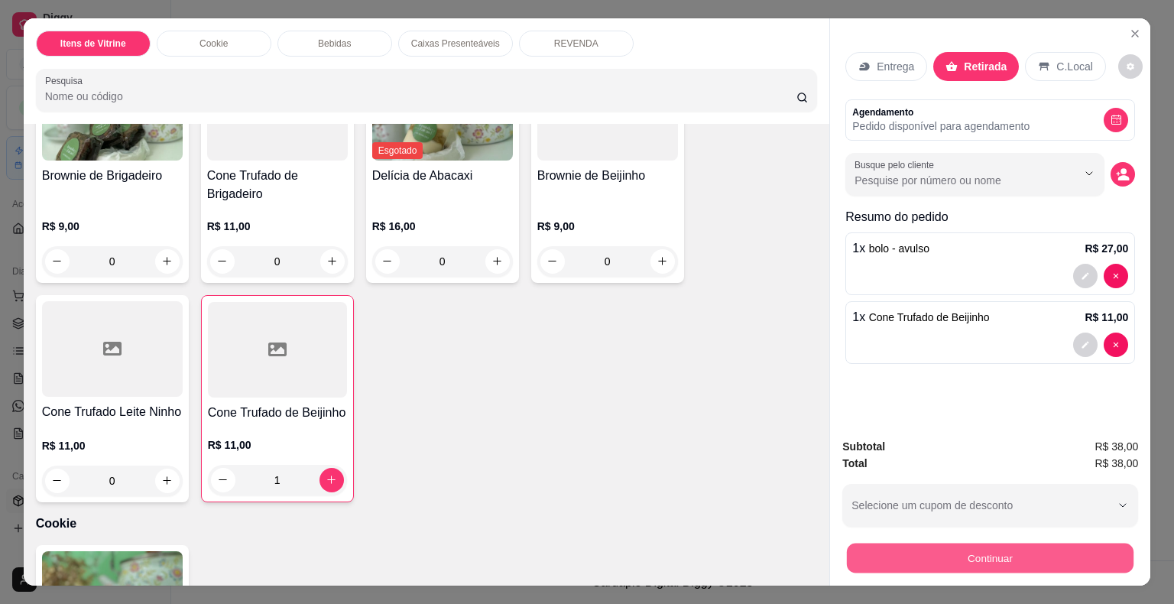
click at [1024, 543] on button "Continuar" at bounding box center [990, 558] width 287 height 30
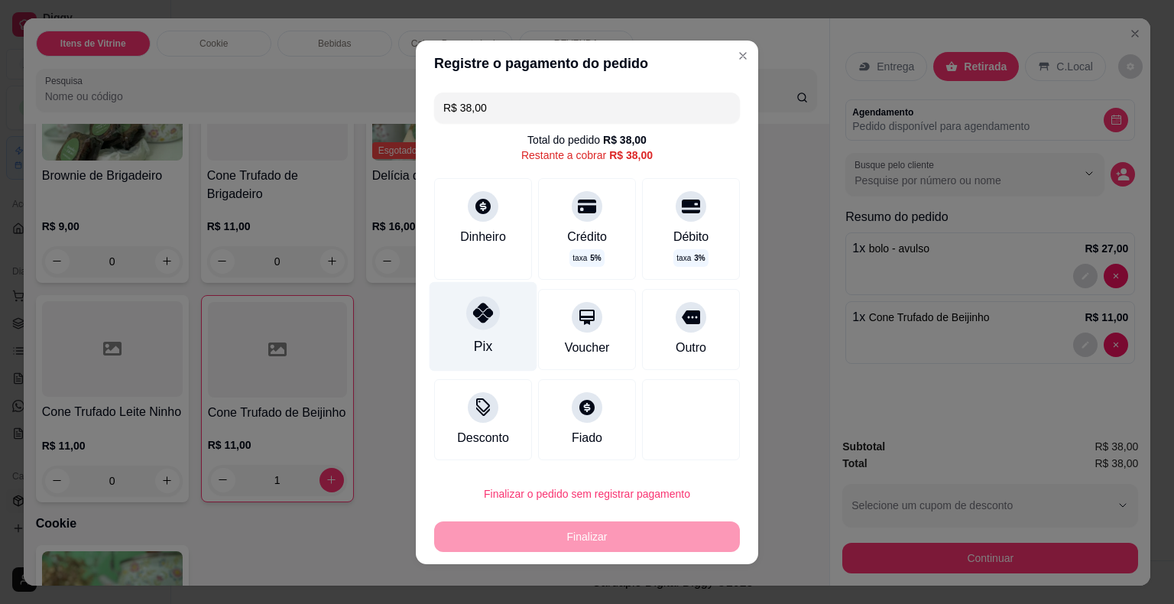
click at [478, 348] on div "Pix" at bounding box center [483, 346] width 18 height 20
type input "R$ 0,00"
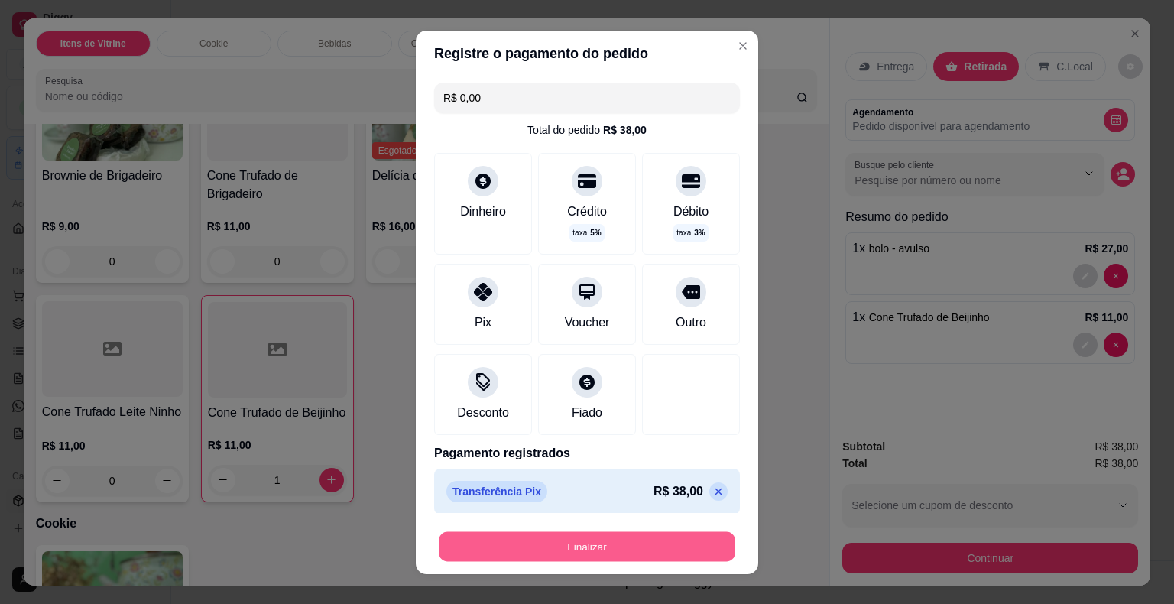
click at [576, 542] on button "Finalizar" at bounding box center [587, 546] width 296 height 30
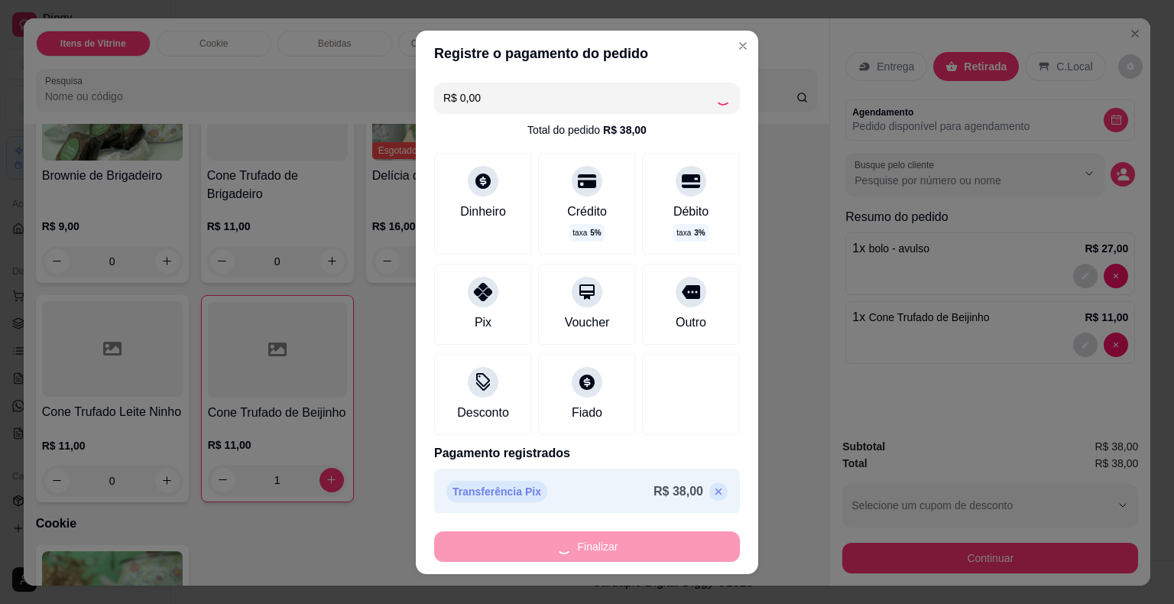
type input "0"
type input "-R$ 38,00"
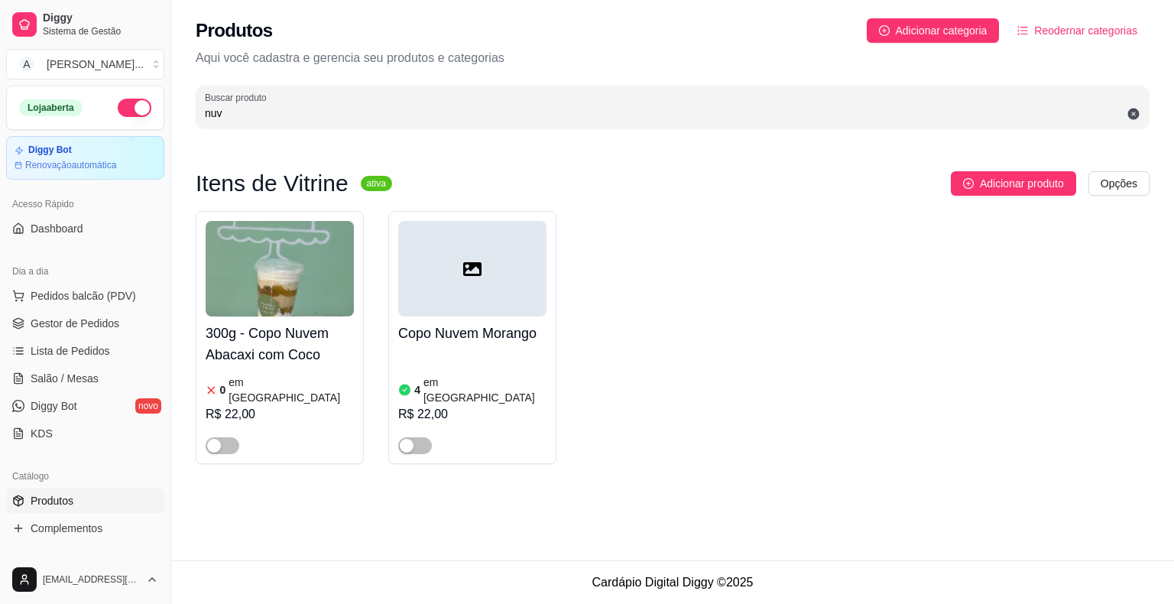
click at [610, 547] on div "Produtos Adicionar categoria Reodernar categorias Aqui você cadastra e gerencia…" at bounding box center [672, 280] width 1002 height 560
click at [131, 328] on link "Gestor de Pedidos" at bounding box center [85, 323] width 158 height 24
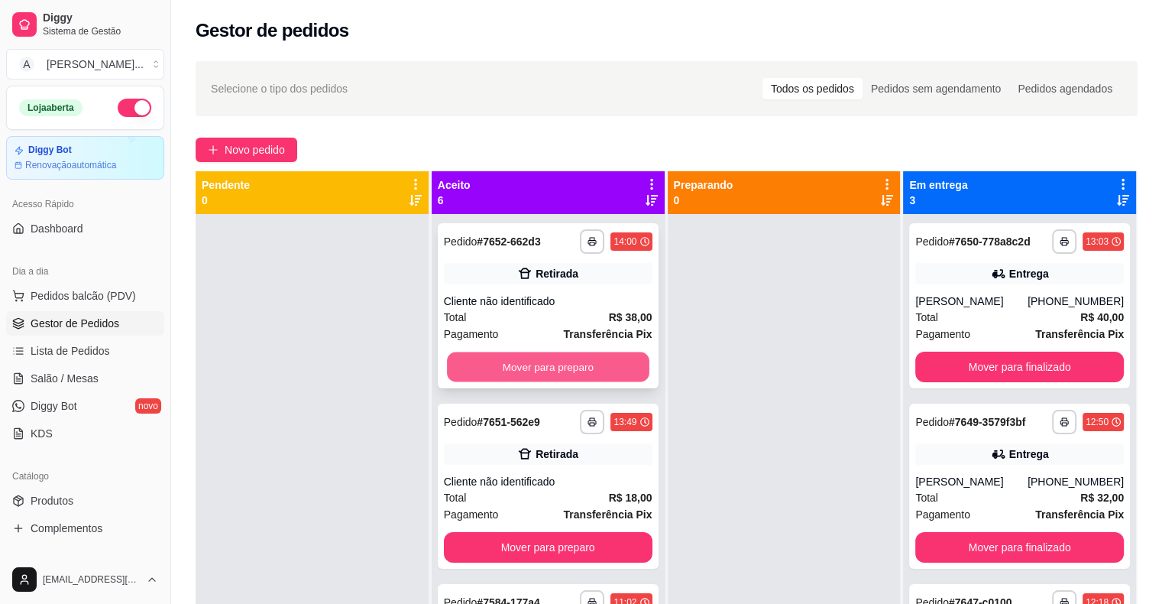
click at [552, 371] on button "Mover para preparo" at bounding box center [548, 367] width 202 height 30
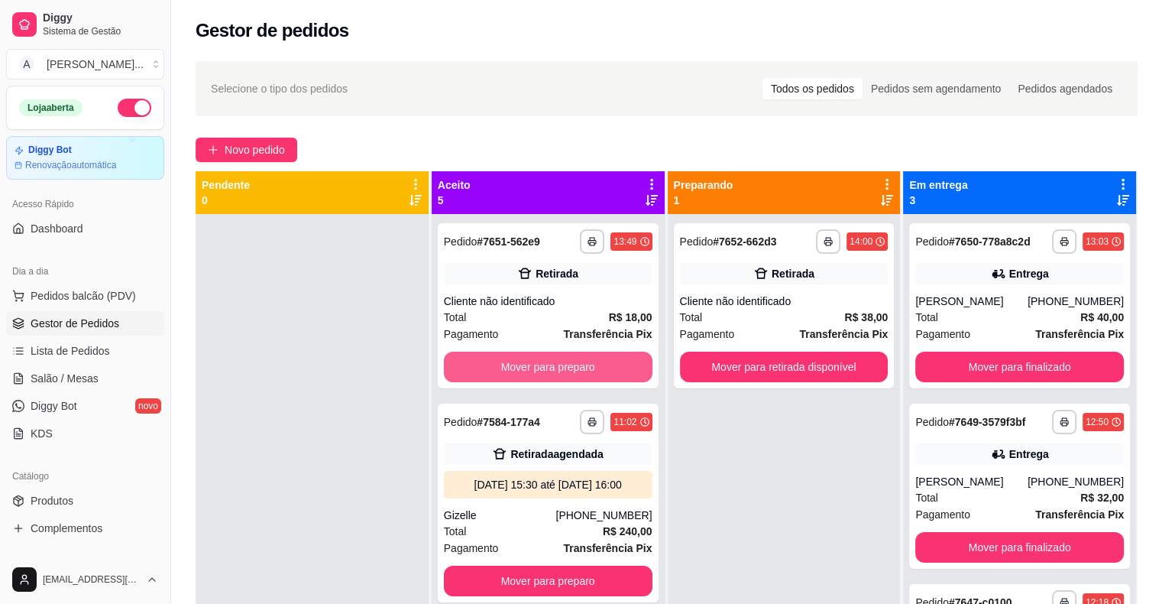
click at [552, 371] on button "Mover para preparo" at bounding box center [548, 366] width 209 height 31
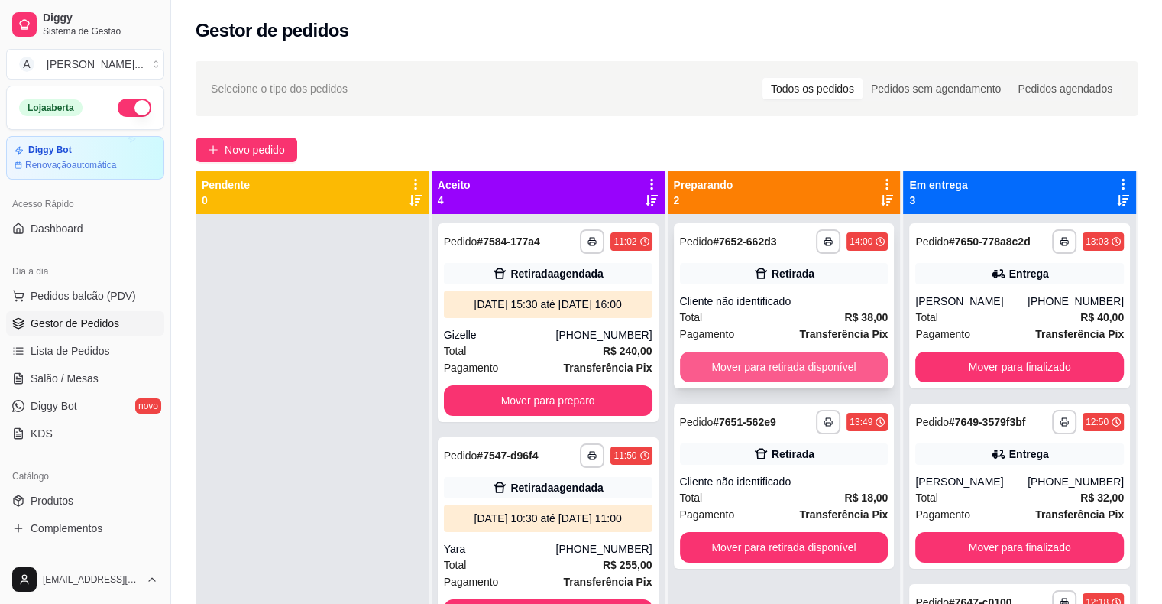
click at [737, 364] on button "Mover para retirada disponível" at bounding box center [784, 366] width 209 height 31
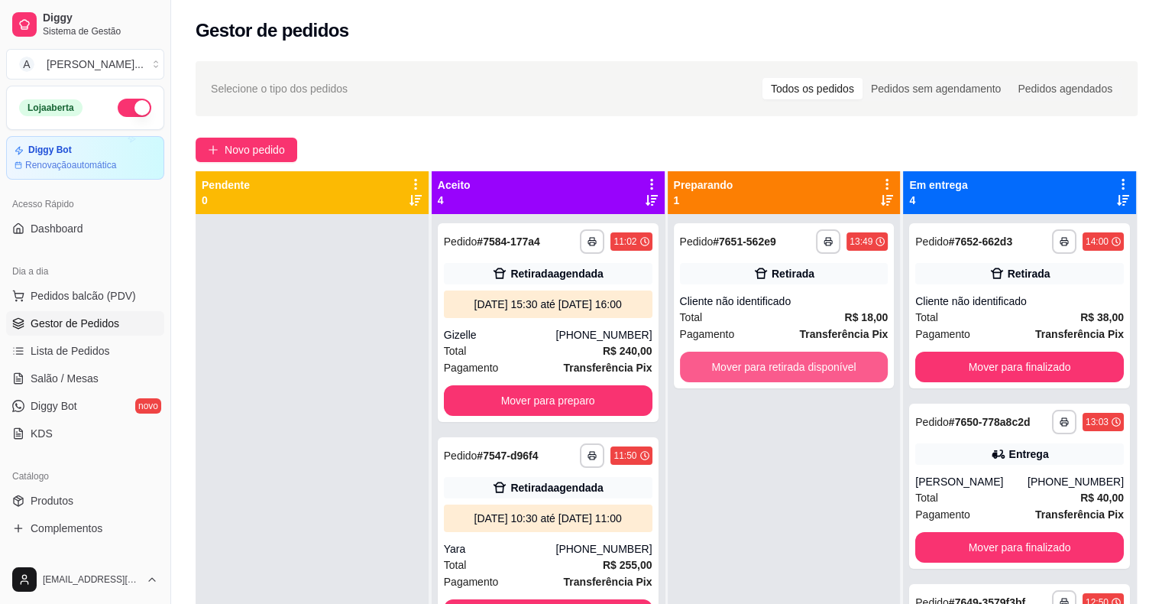
click at [737, 364] on button "Mover para retirada disponível" at bounding box center [784, 366] width 209 height 31
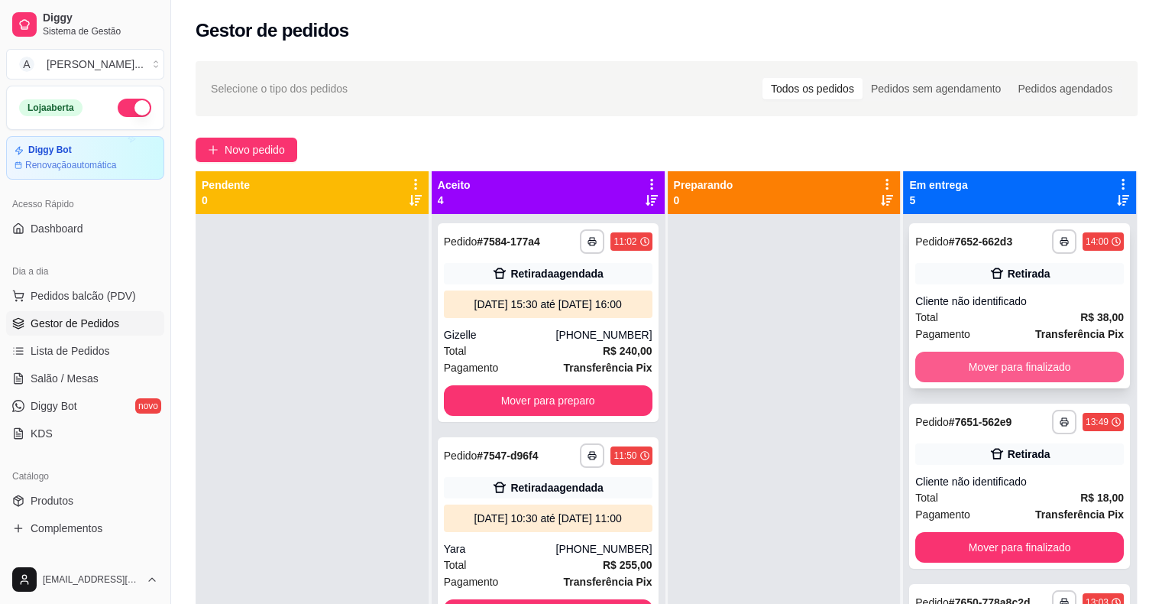
click at [930, 355] on button "Mover para finalizado" at bounding box center [1019, 366] width 209 height 31
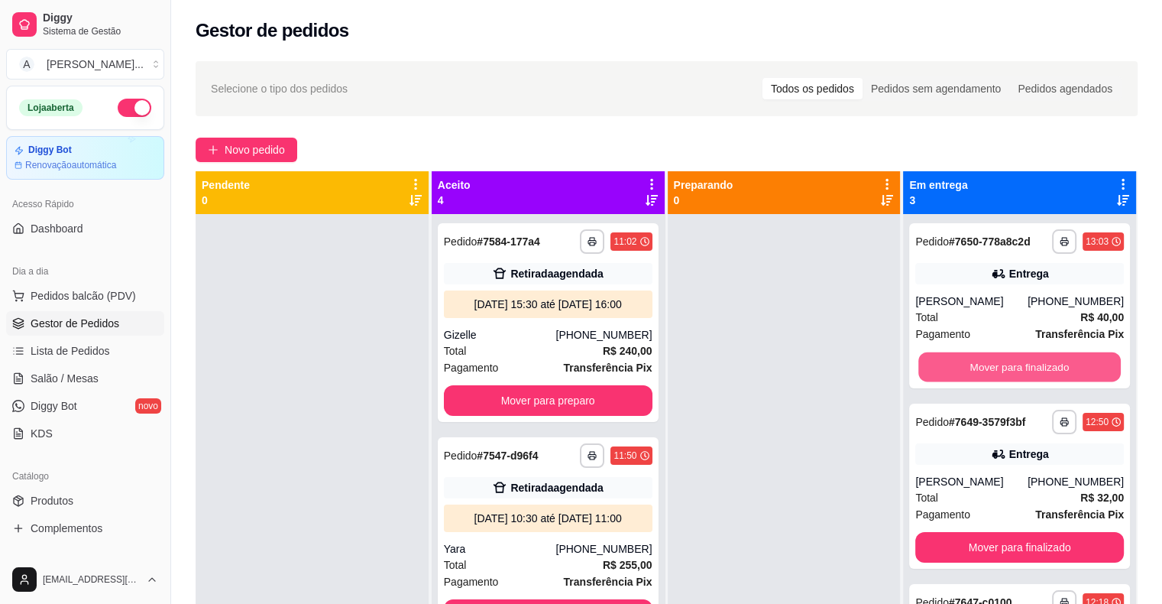
click at [930, 355] on button "Mover para finalizado" at bounding box center [1019, 367] width 202 height 30
click at [930, 355] on div "Mover para finalizado" at bounding box center [1019, 366] width 209 height 31
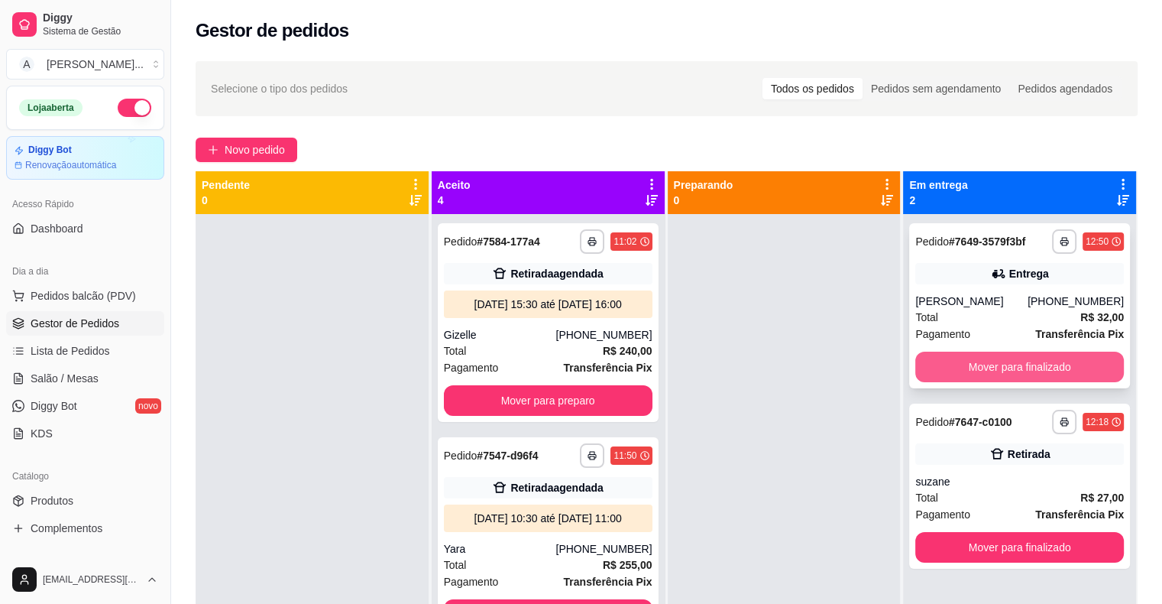
click at [995, 371] on button "Mover para finalizado" at bounding box center [1019, 366] width 209 height 31
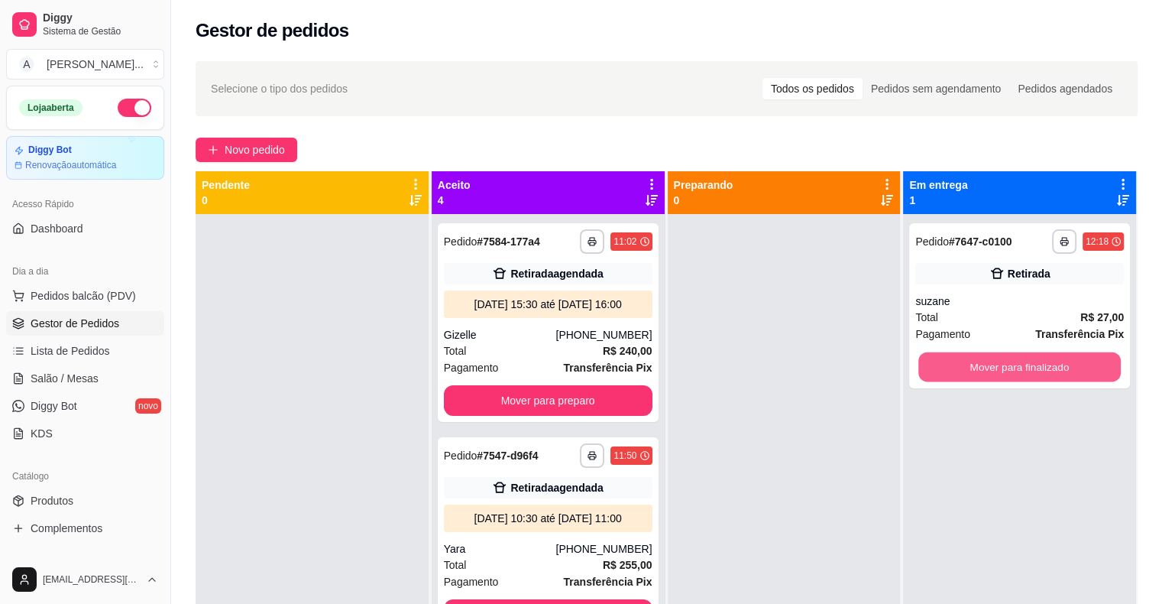
click at [995, 371] on button "Mover para finalizado" at bounding box center [1019, 367] width 202 height 30
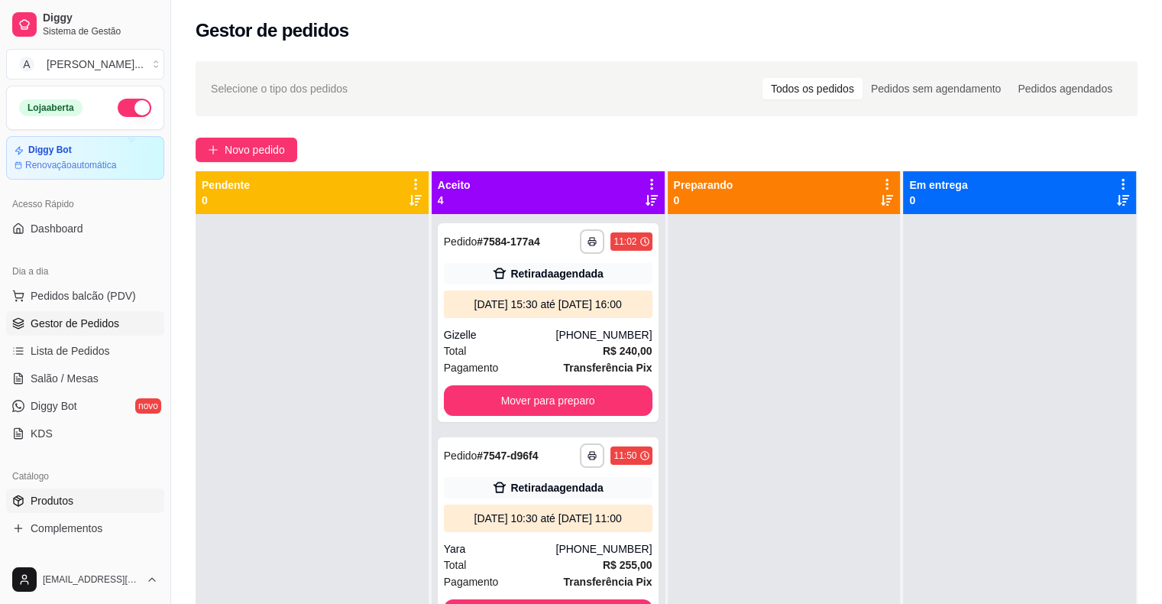
click at [122, 500] on link "Produtos" at bounding box center [85, 500] width 158 height 24
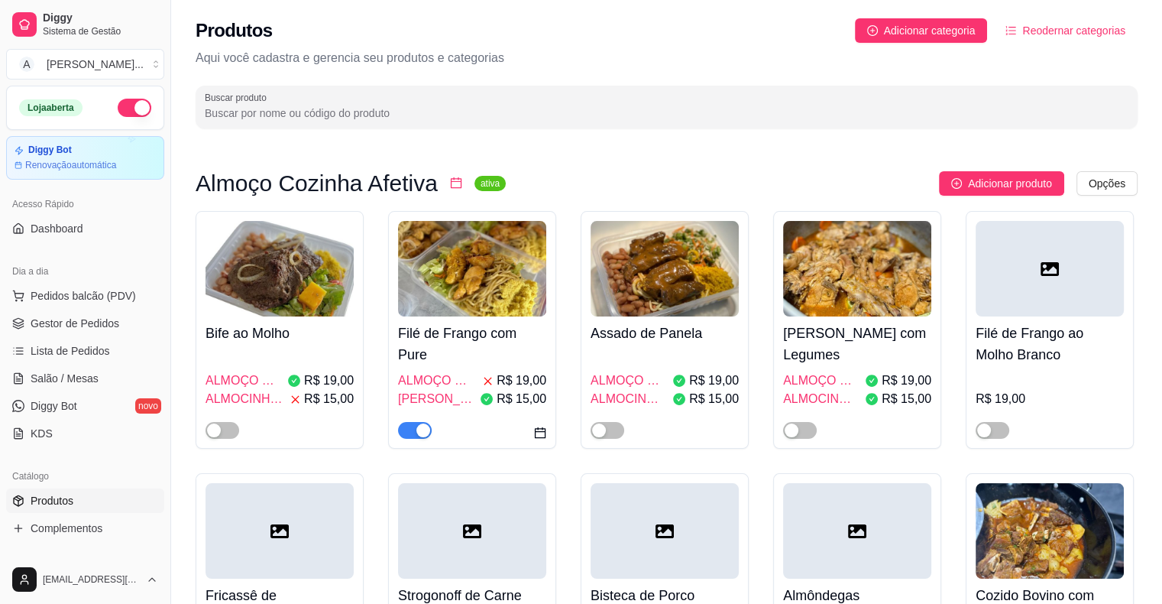
click at [413, 429] on span "button" at bounding box center [415, 430] width 34 height 17
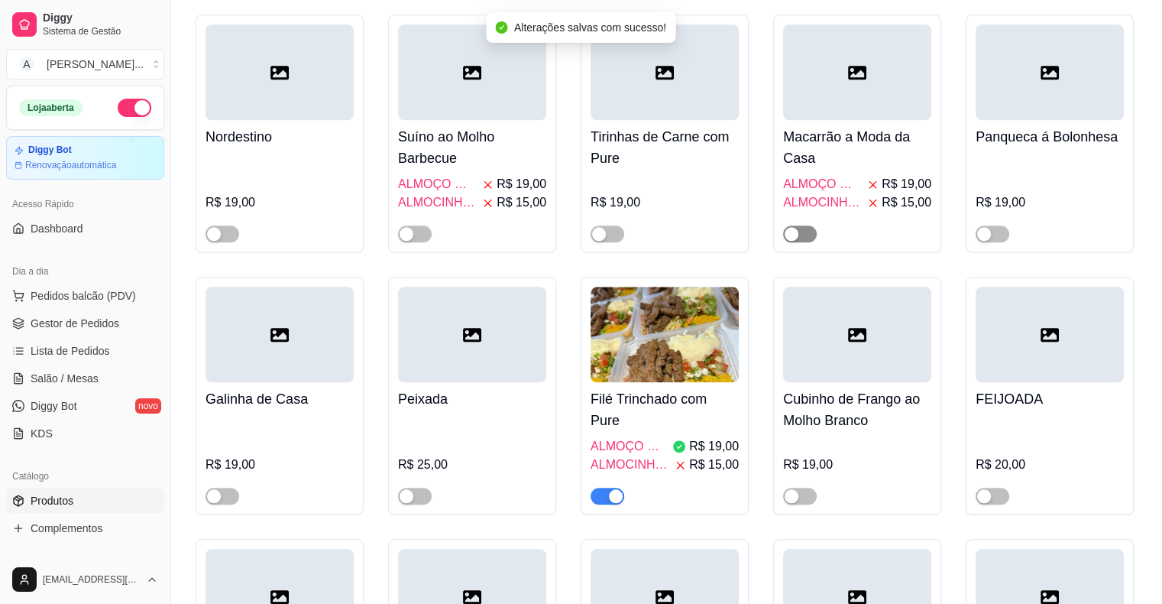
scroll to position [1604, 0]
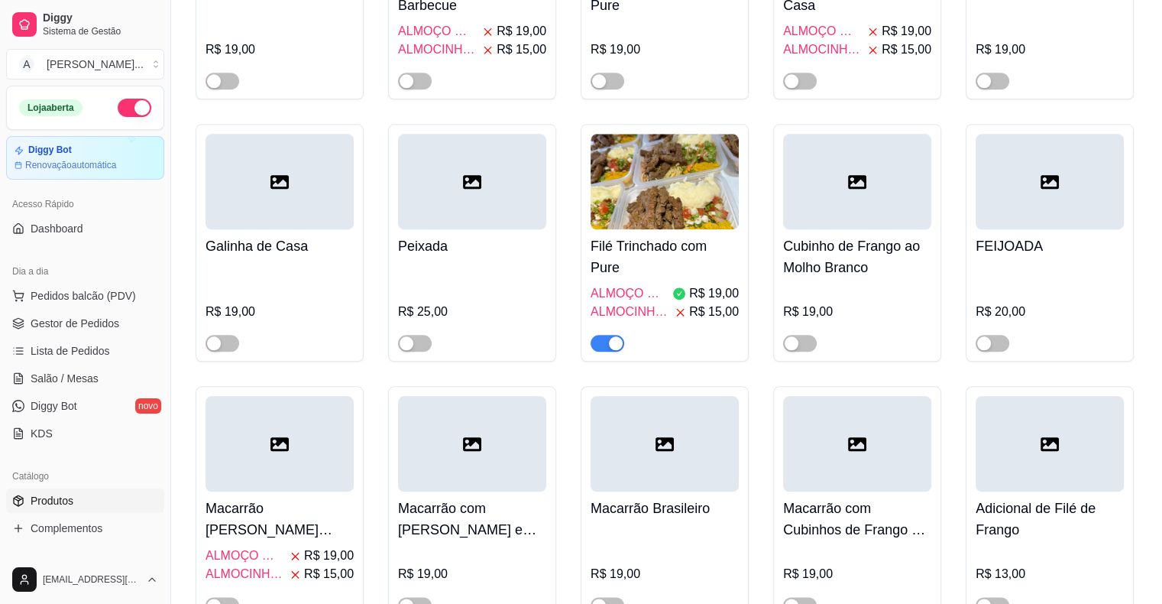
click at [617, 336] on div "button" at bounding box center [616, 343] width 14 height 14
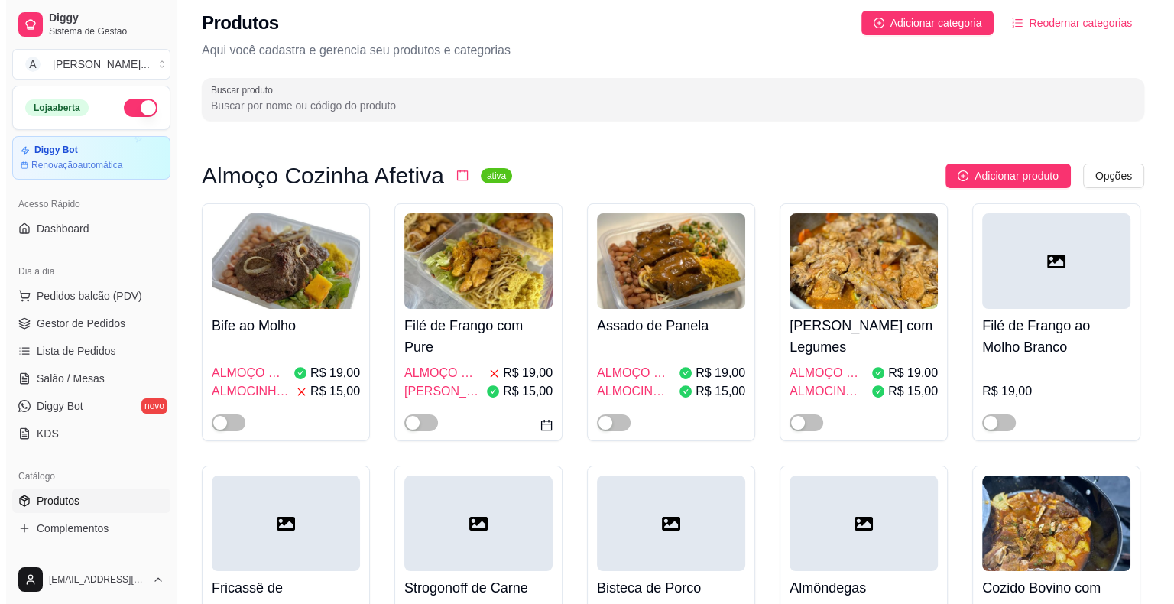
scroll to position [0, 0]
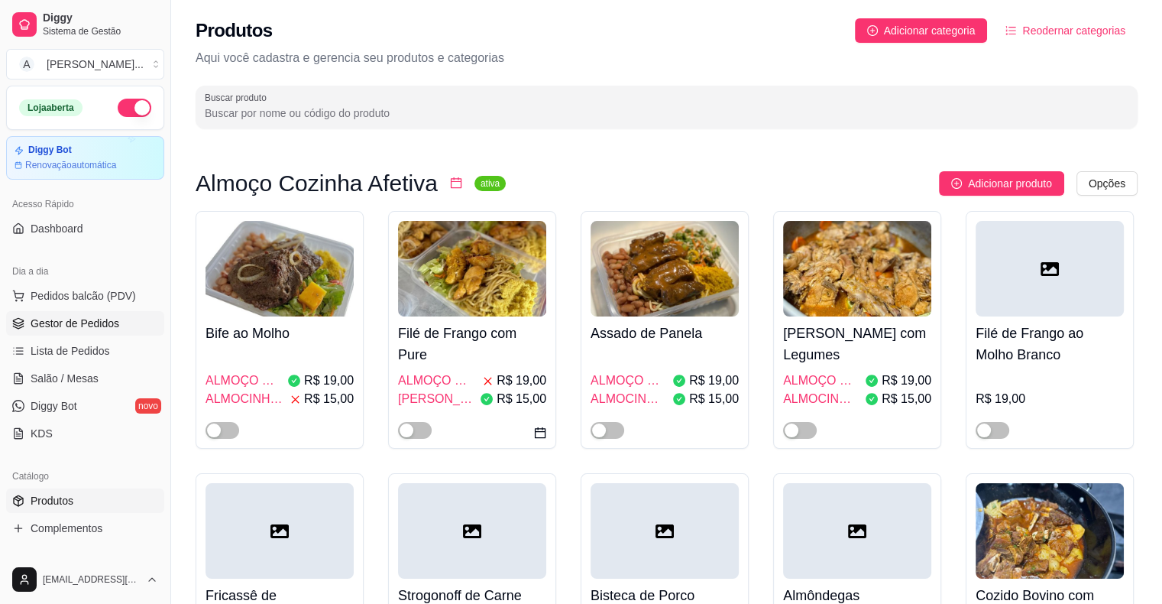
click at [57, 332] on link "Gestor de Pedidos" at bounding box center [85, 323] width 158 height 24
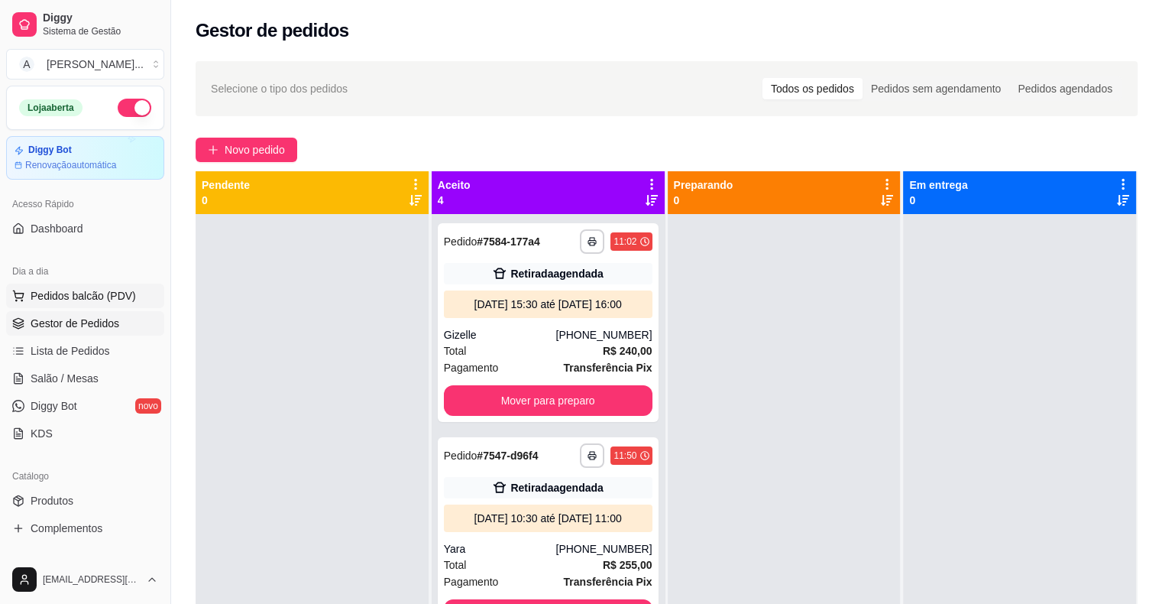
click at [76, 296] on span "Pedidos balcão (PDV)" at bounding box center [83, 295] width 105 height 15
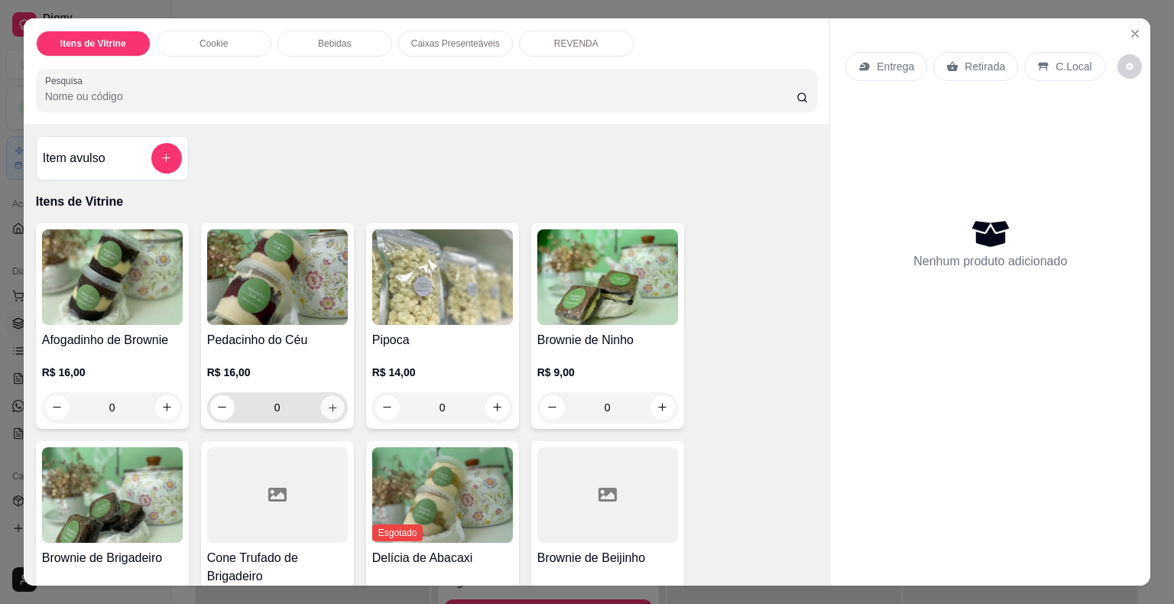
click at [336, 406] on button "increase-product-quantity" at bounding box center [332, 407] width 24 height 24
type input "1"
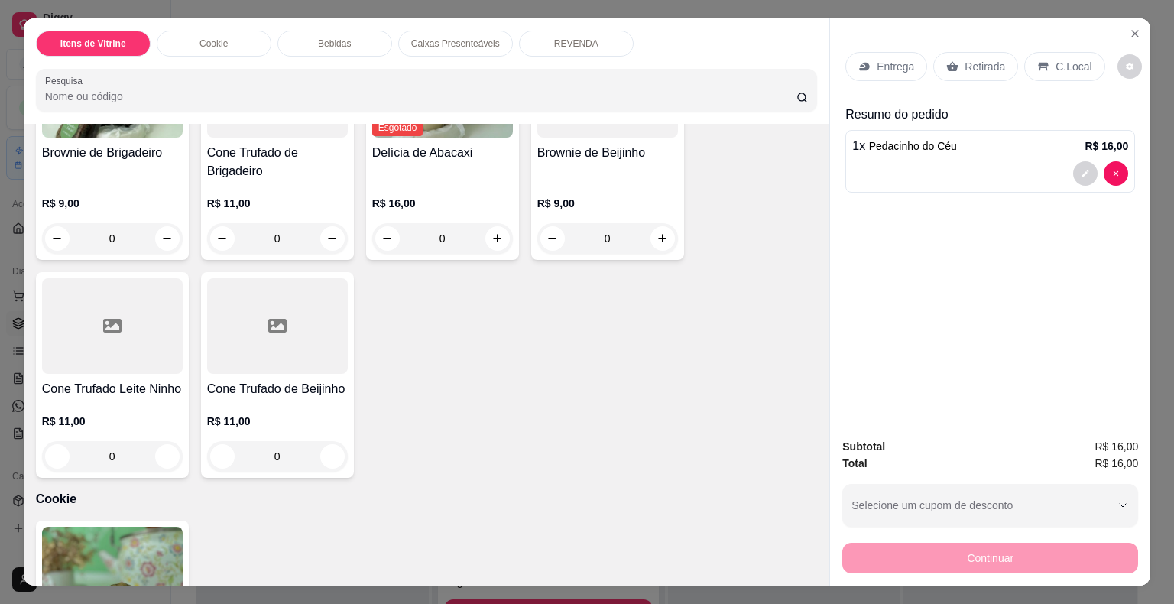
scroll to position [382, 0]
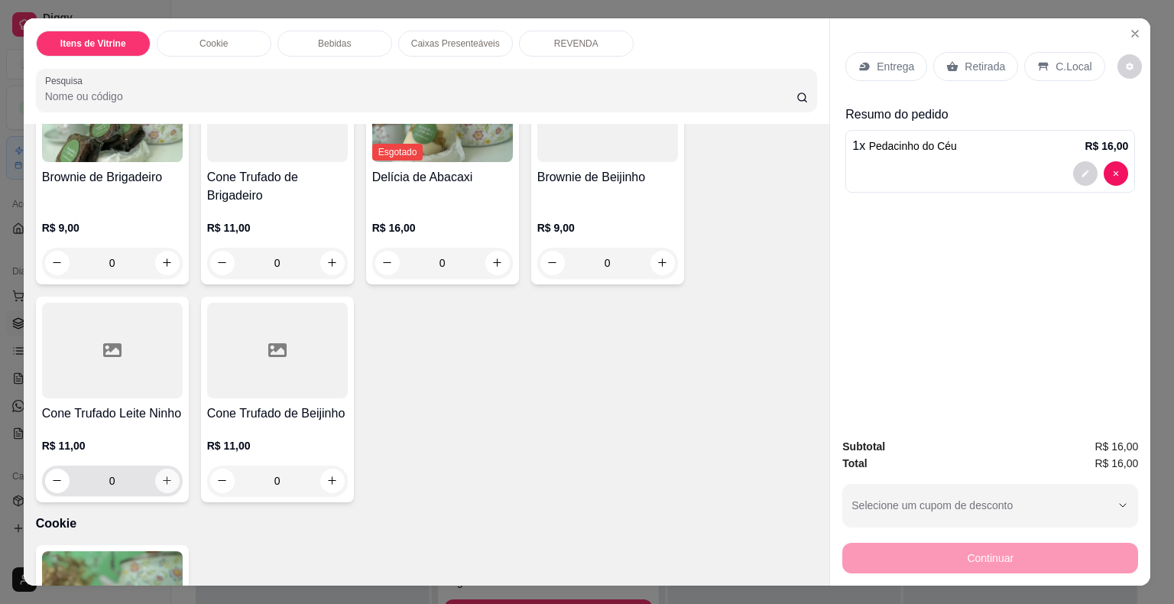
click at [161, 474] on icon "increase-product-quantity" at bounding box center [166, 479] width 11 height 11
type input "1"
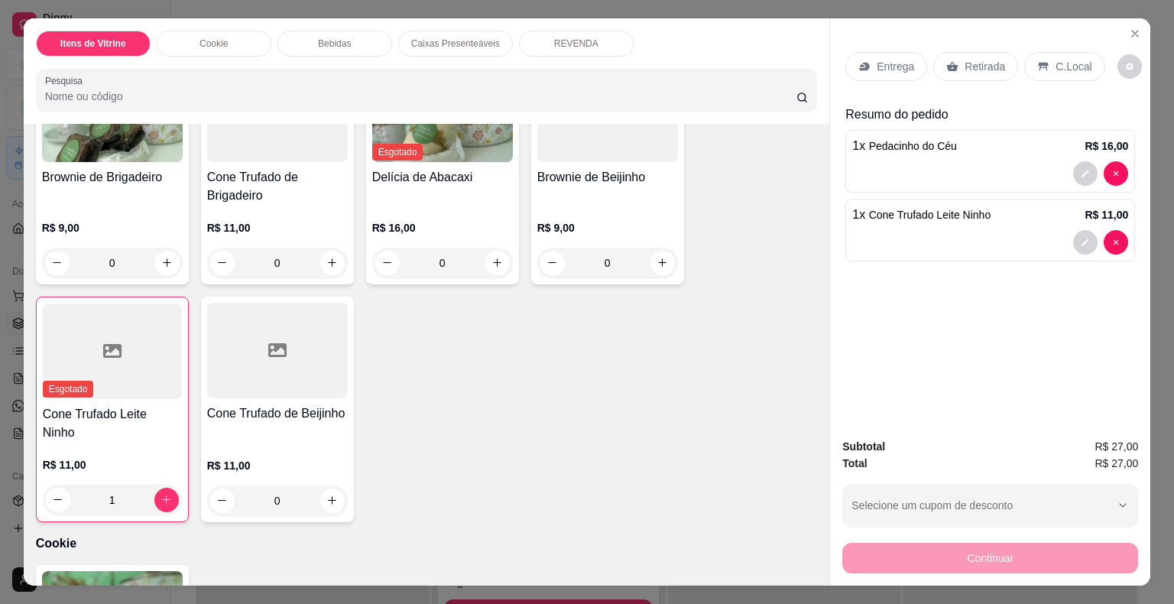
click at [987, 60] on p "Retirada" at bounding box center [984, 66] width 40 height 15
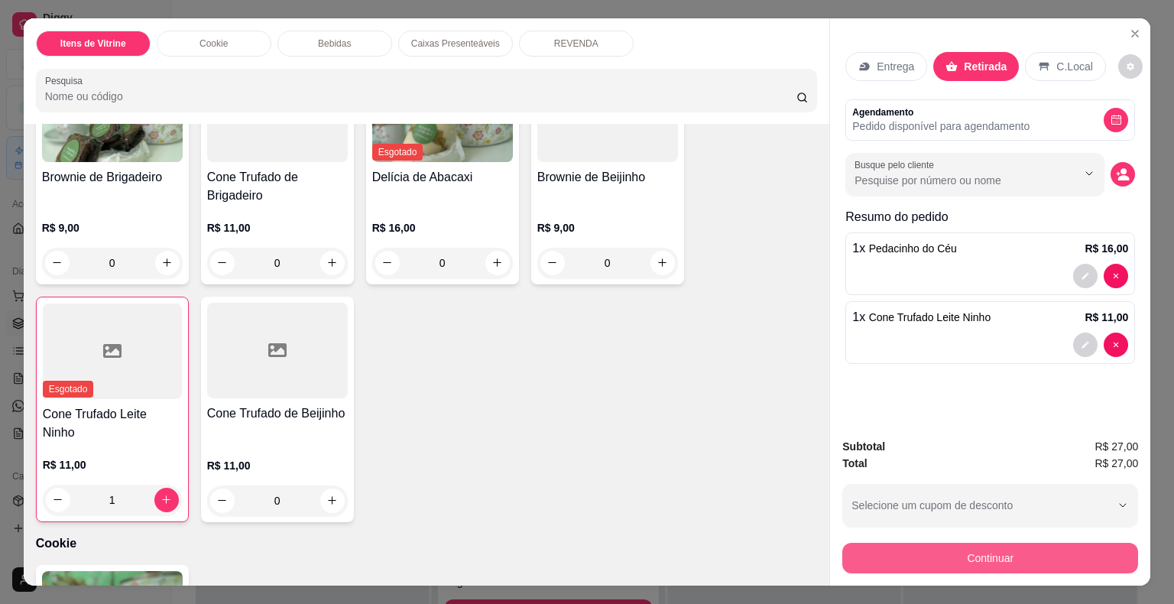
click at [1080, 542] on button "Continuar" at bounding box center [990, 557] width 296 height 31
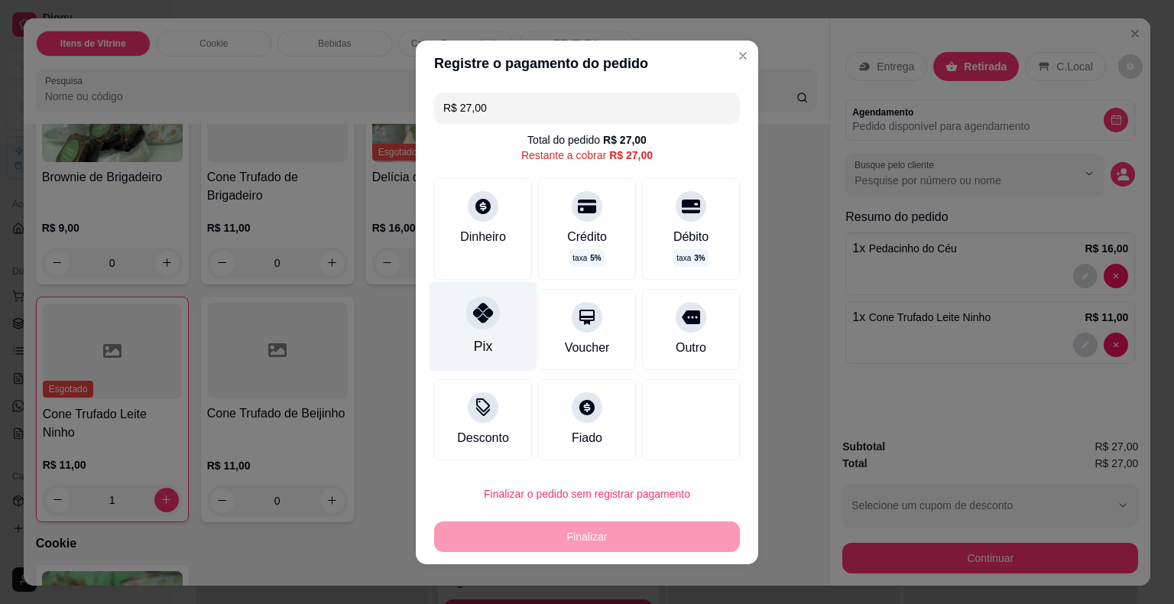
click at [481, 317] on icon at bounding box center [483, 313] width 20 height 20
type input "R$ 0,00"
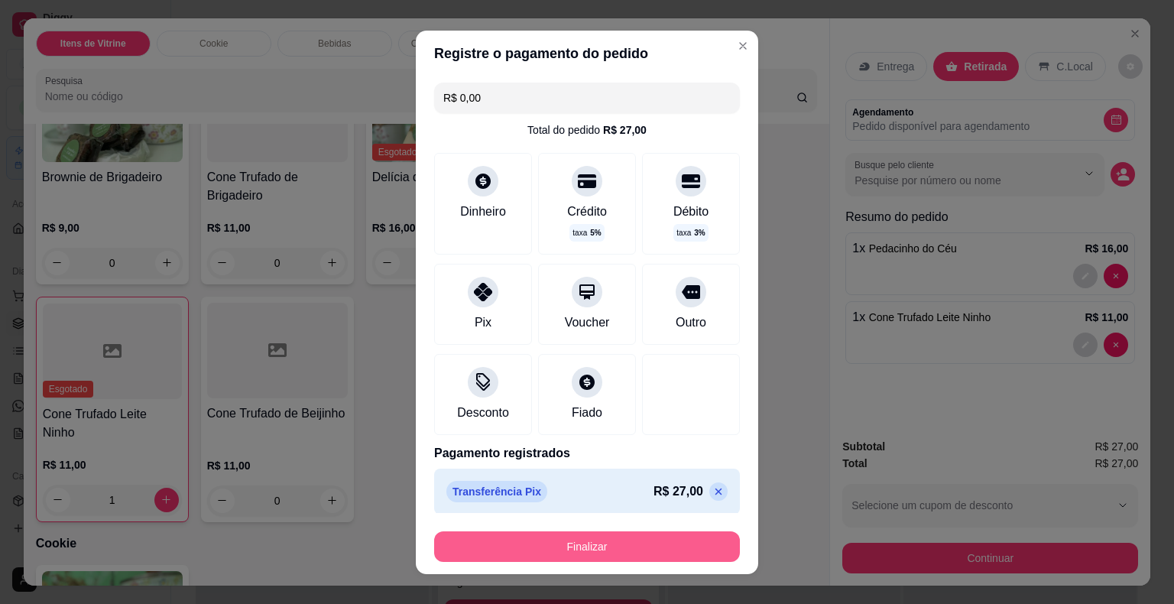
click at [593, 552] on button "Finalizar" at bounding box center [587, 546] width 306 height 31
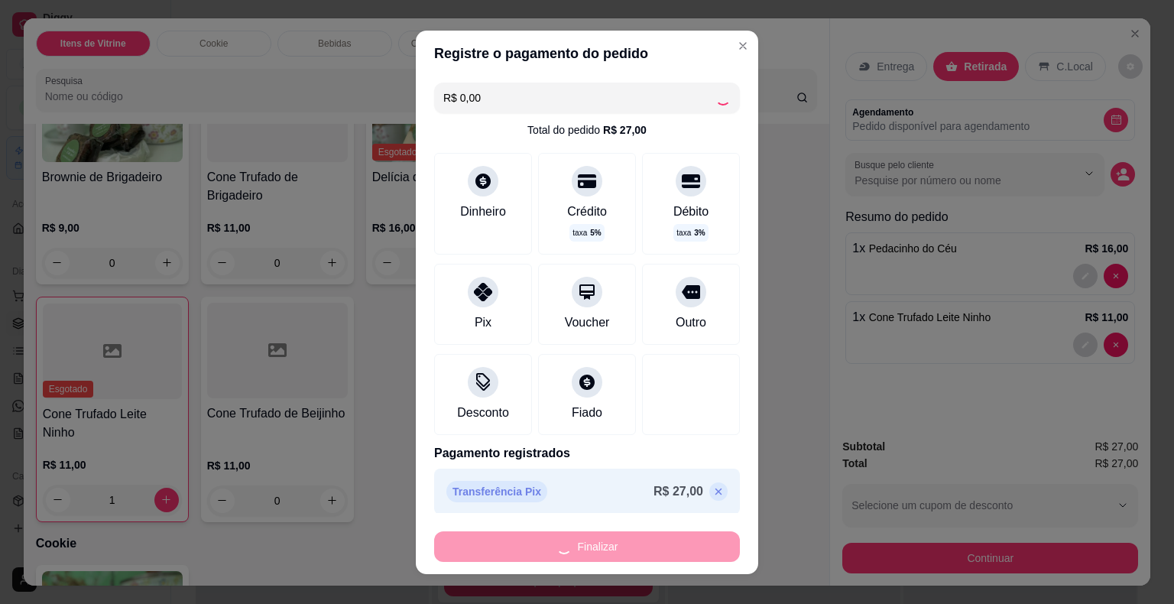
type input "0"
type input "-R$ 27,00"
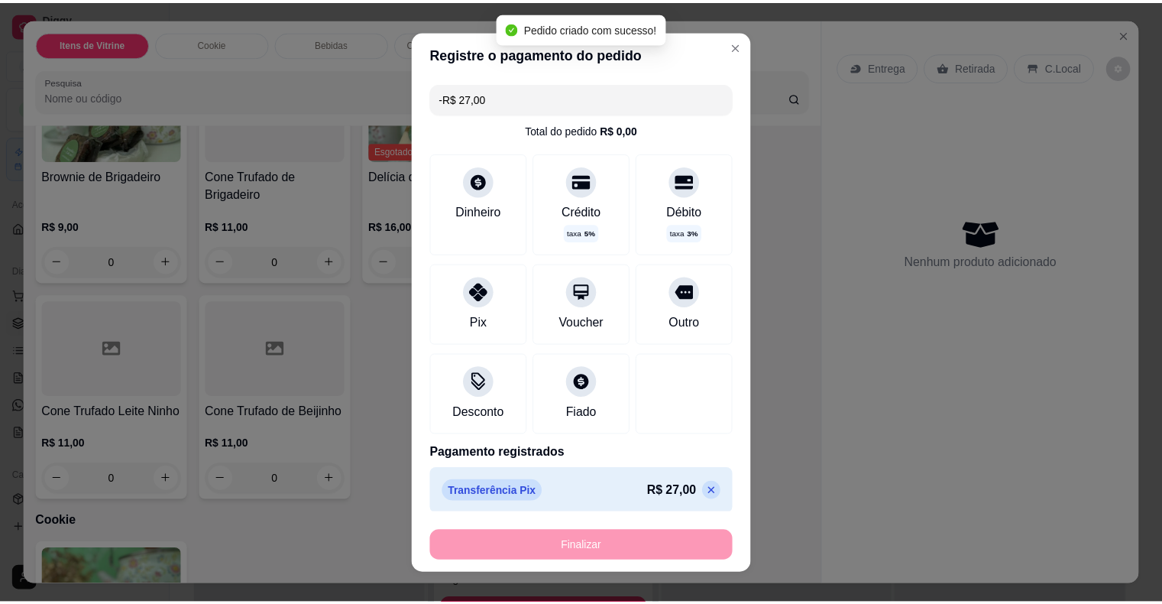
scroll to position [380, 0]
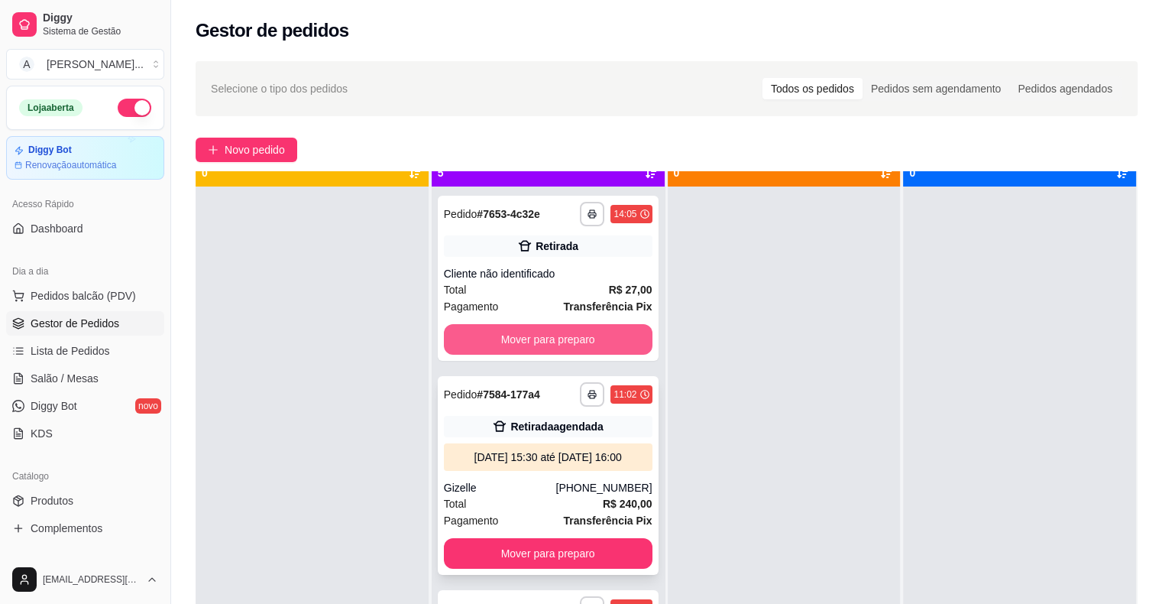
scroll to position [43, 0]
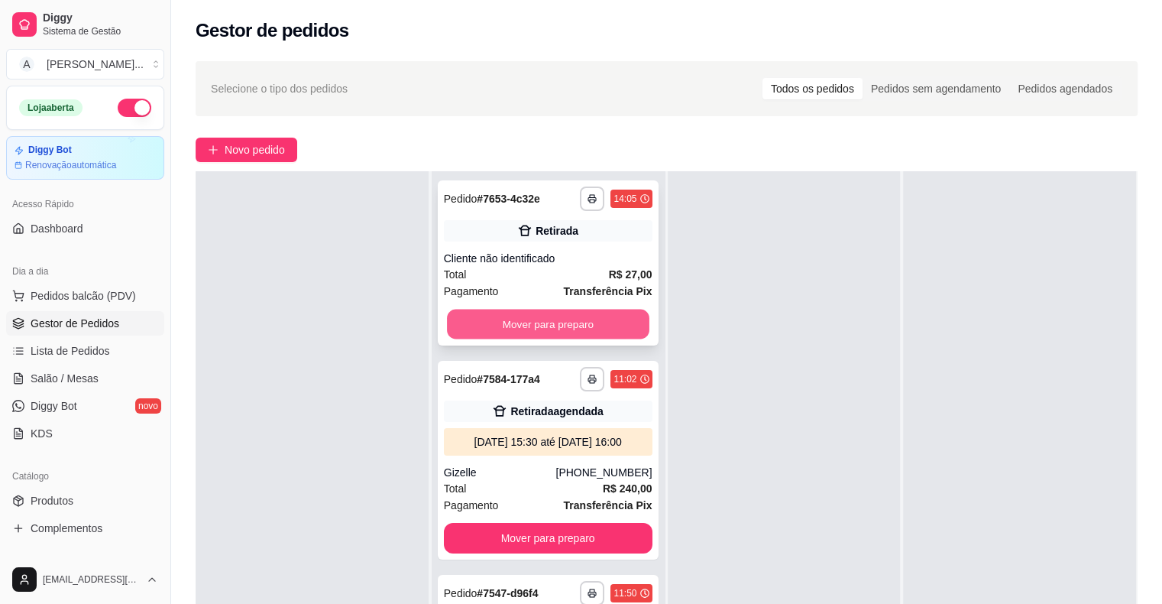
click at [496, 325] on button "Mover para preparo" at bounding box center [548, 324] width 202 height 30
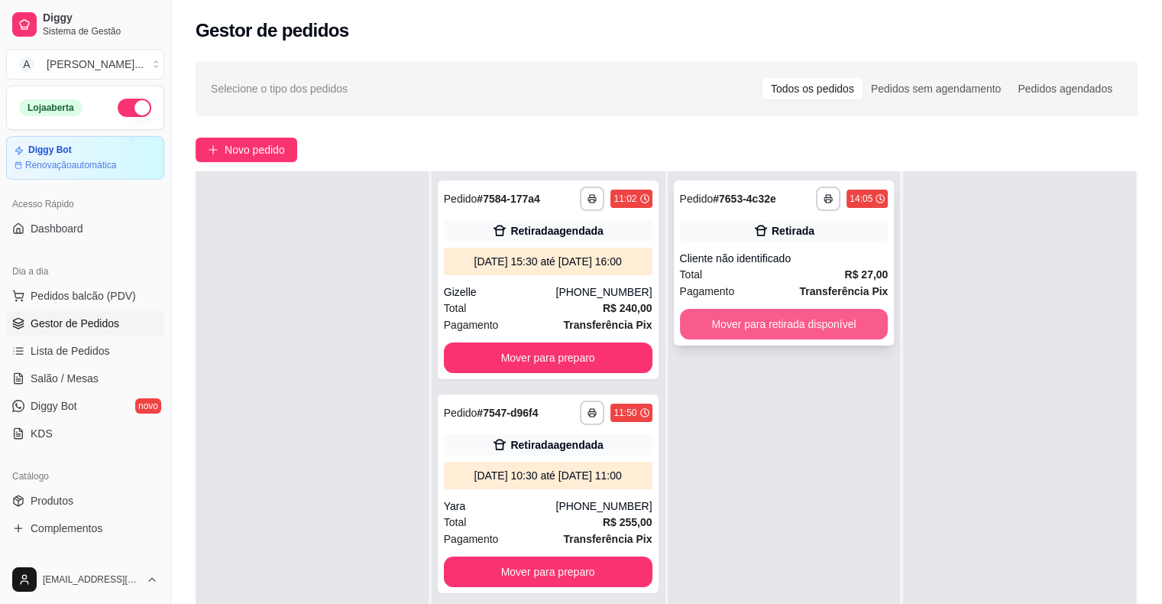
click at [786, 332] on button "Mover para retirada disponível" at bounding box center [784, 324] width 209 height 31
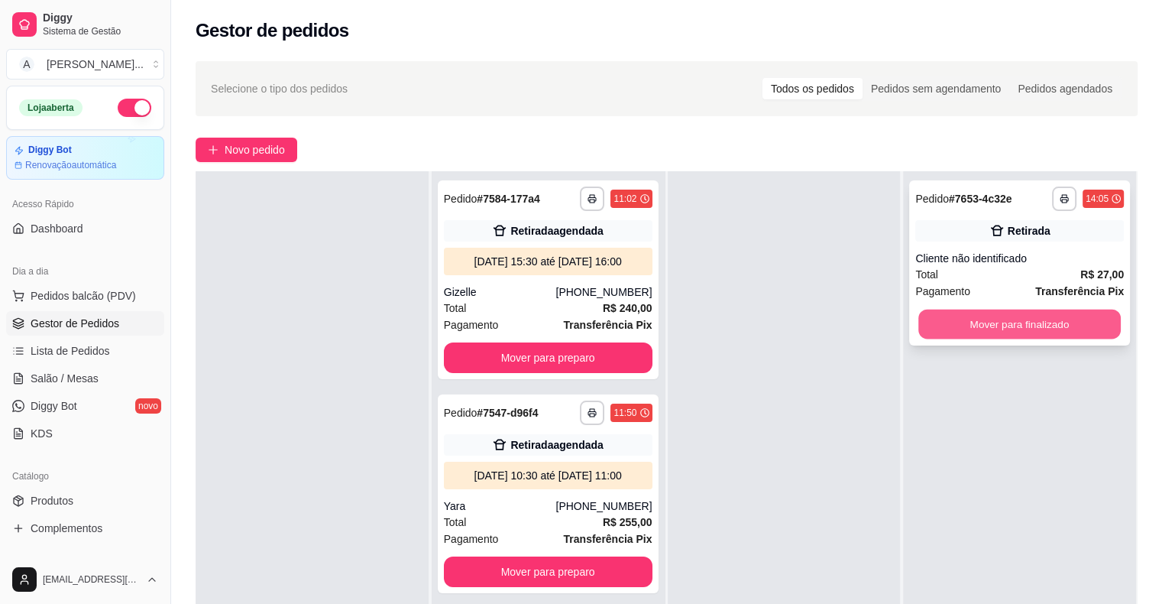
click at [1000, 322] on button "Mover para finalizado" at bounding box center [1019, 324] width 202 height 30
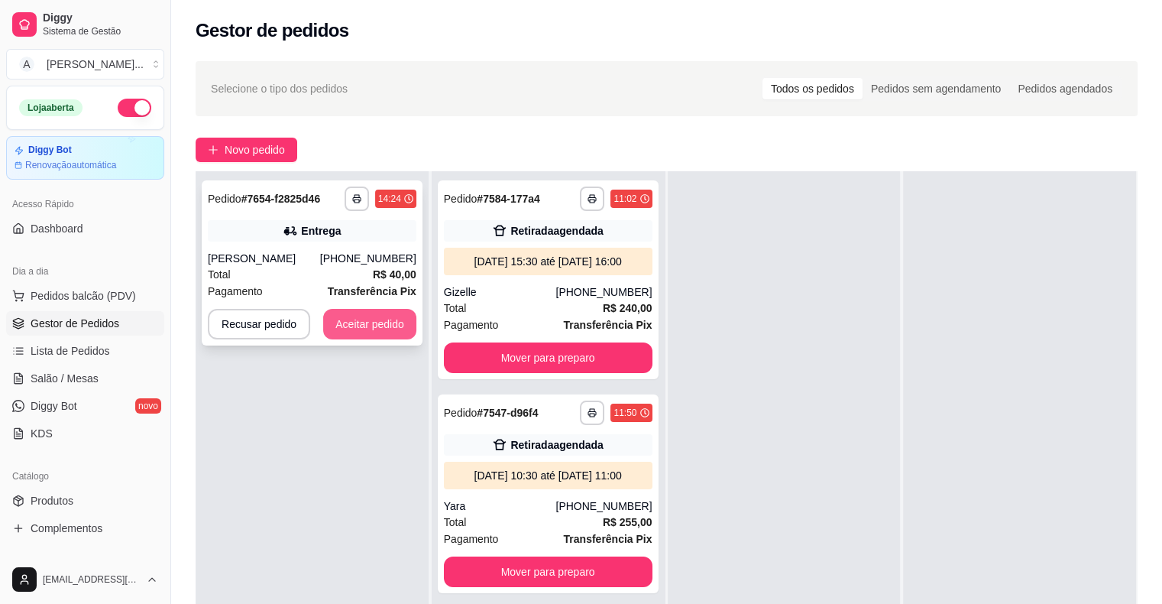
click at [388, 327] on button "Aceitar pedido" at bounding box center [369, 324] width 93 height 31
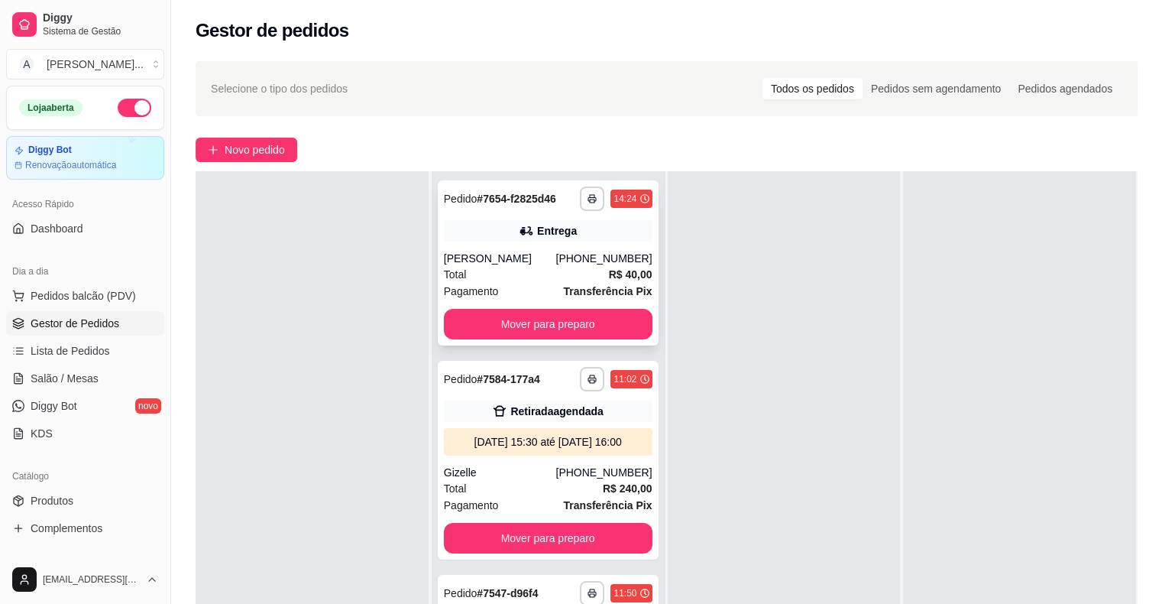
click at [506, 254] on div "[PERSON_NAME]" at bounding box center [500, 258] width 112 height 15
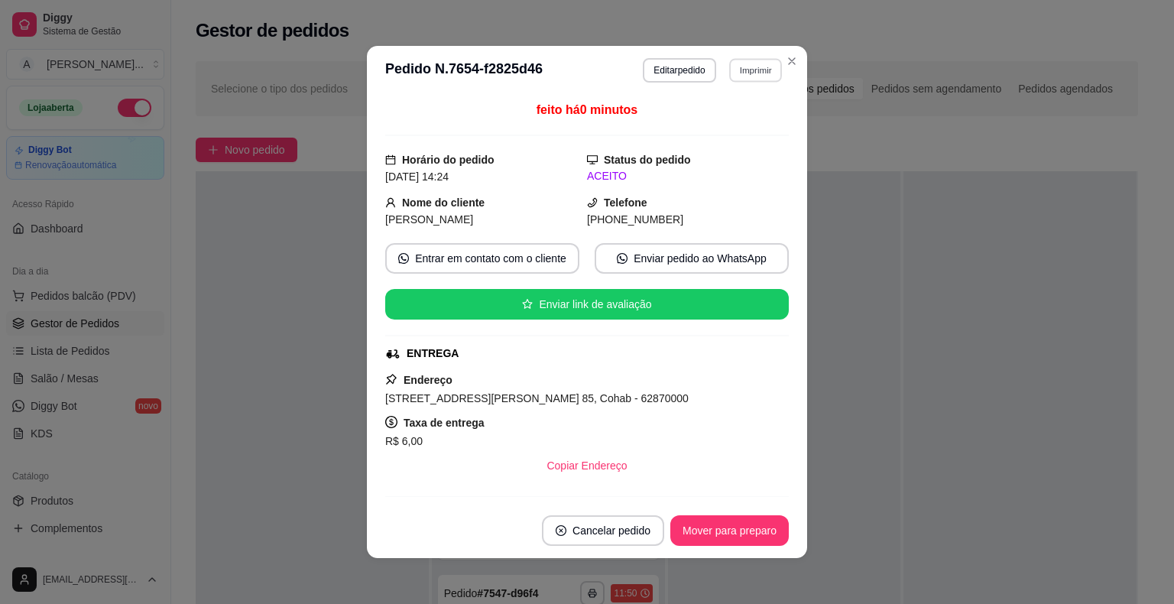
click at [744, 66] on button "Imprimir" at bounding box center [755, 70] width 53 height 24
click at [749, 133] on button "IMPRESSORA" at bounding box center [722, 124] width 107 height 24
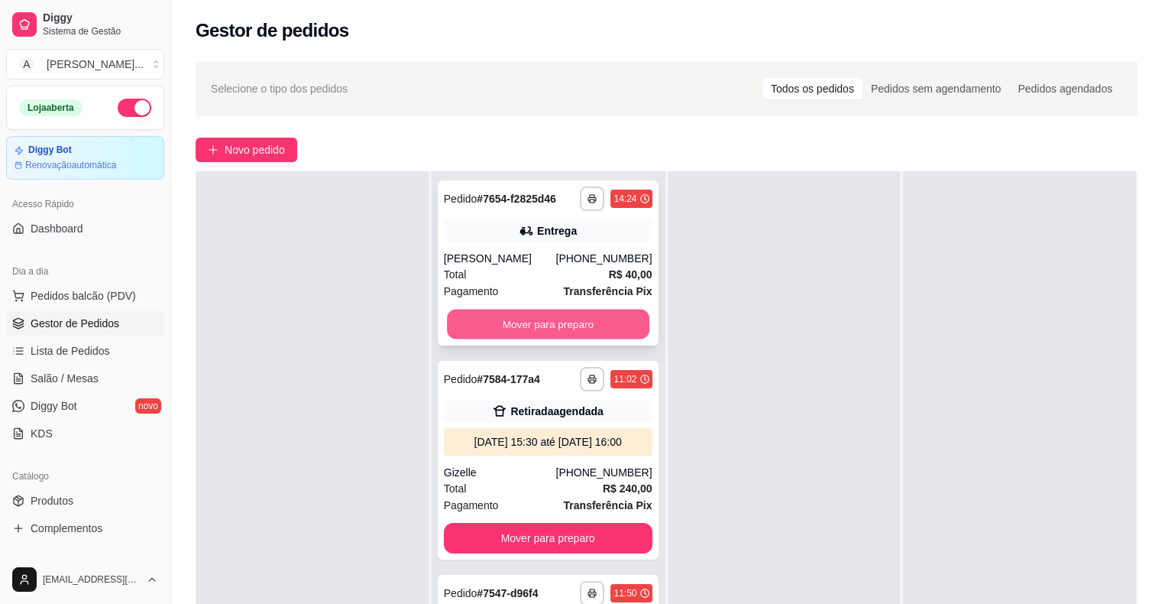
click at [580, 325] on button "Mover para preparo" at bounding box center [548, 324] width 202 height 30
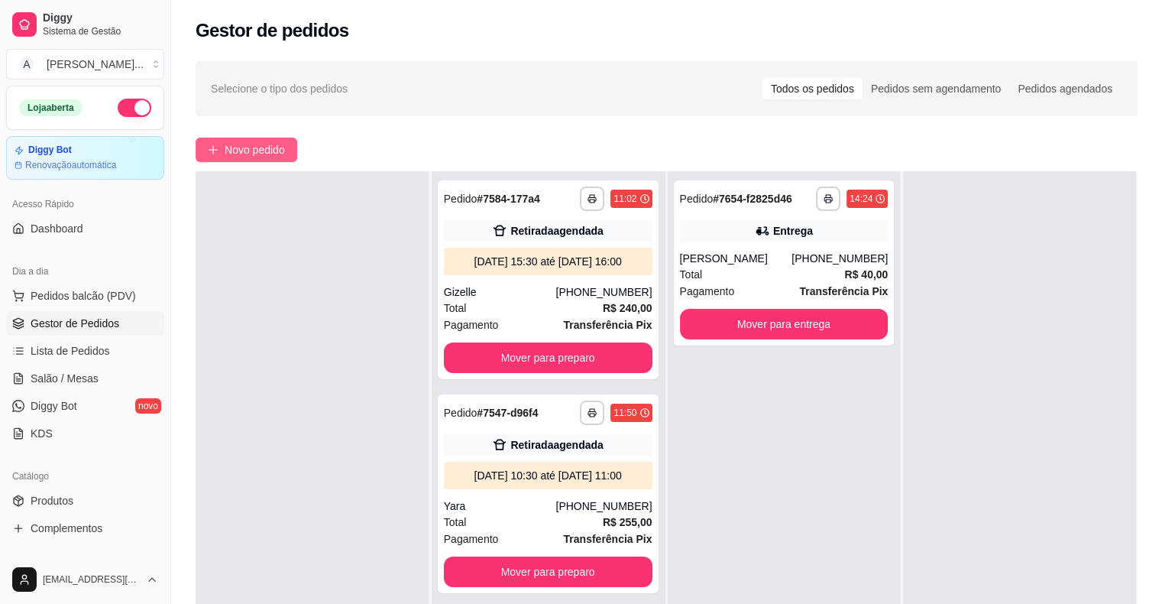
click at [248, 144] on span "Novo pedido" at bounding box center [255, 149] width 60 height 17
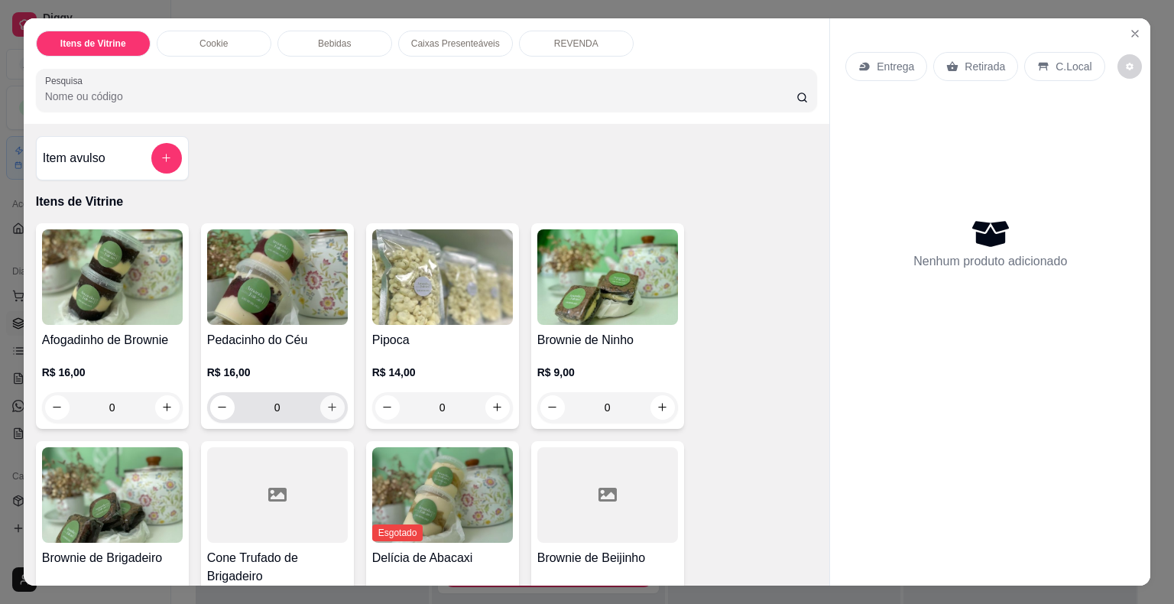
click at [332, 405] on icon "increase-product-quantity" at bounding box center [331, 406] width 11 height 11
type input "1"
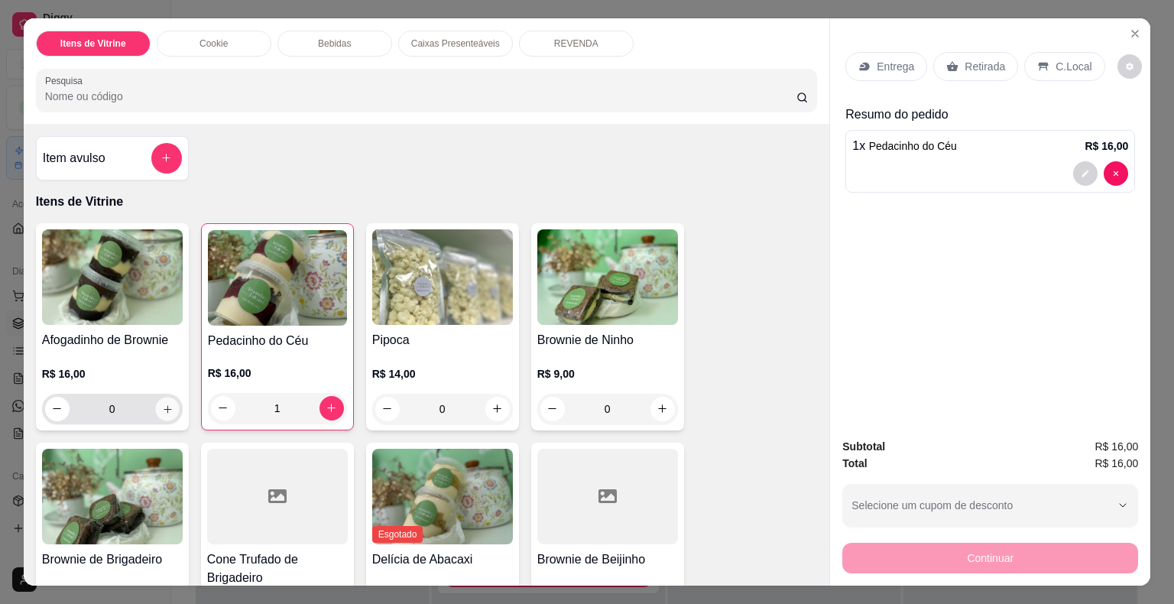
click at [161, 405] on icon "increase-product-quantity" at bounding box center [166, 408] width 11 height 11
type input "1"
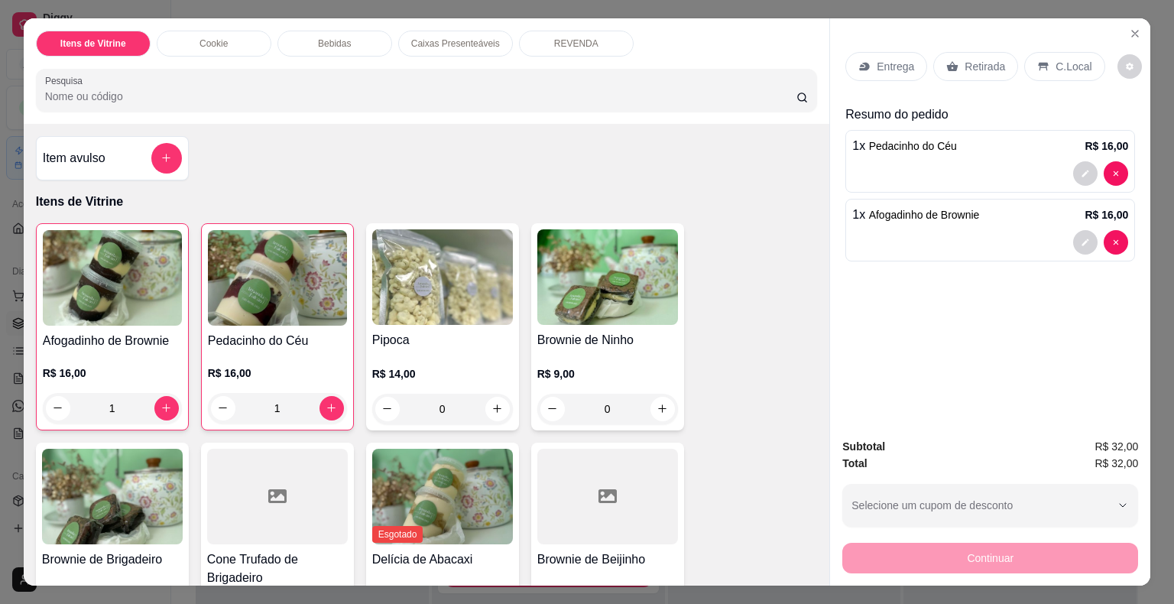
click at [966, 66] on p "Retirada" at bounding box center [984, 66] width 40 height 15
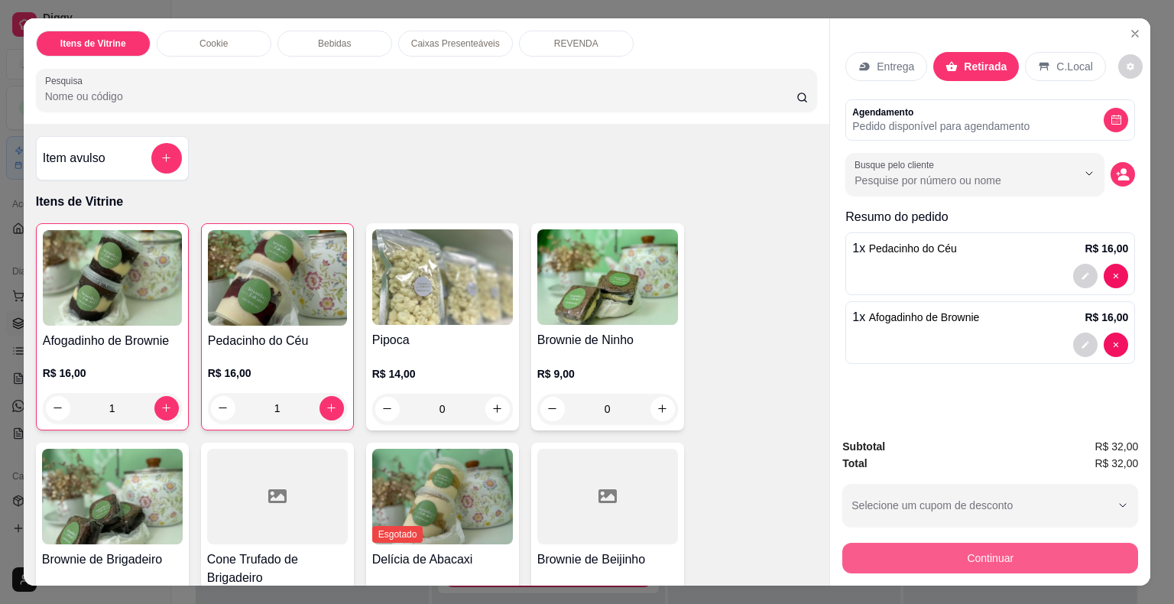
click at [1024, 560] on button "Continuar" at bounding box center [990, 557] width 296 height 31
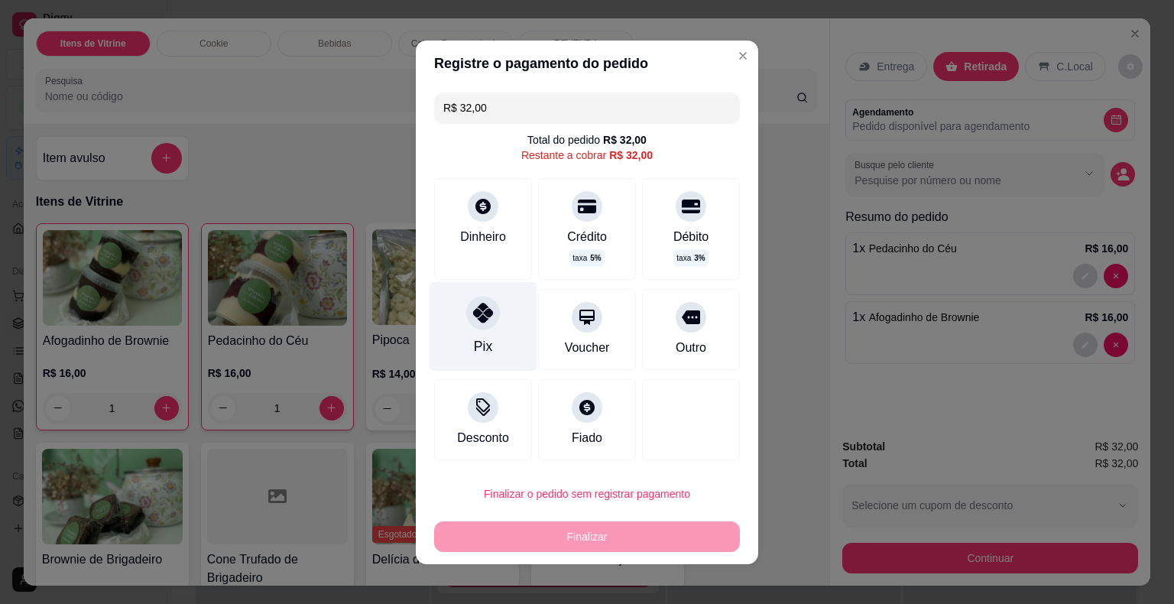
click at [474, 342] on div "Pix" at bounding box center [483, 346] width 18 height 20
type input "R$ 0,00"
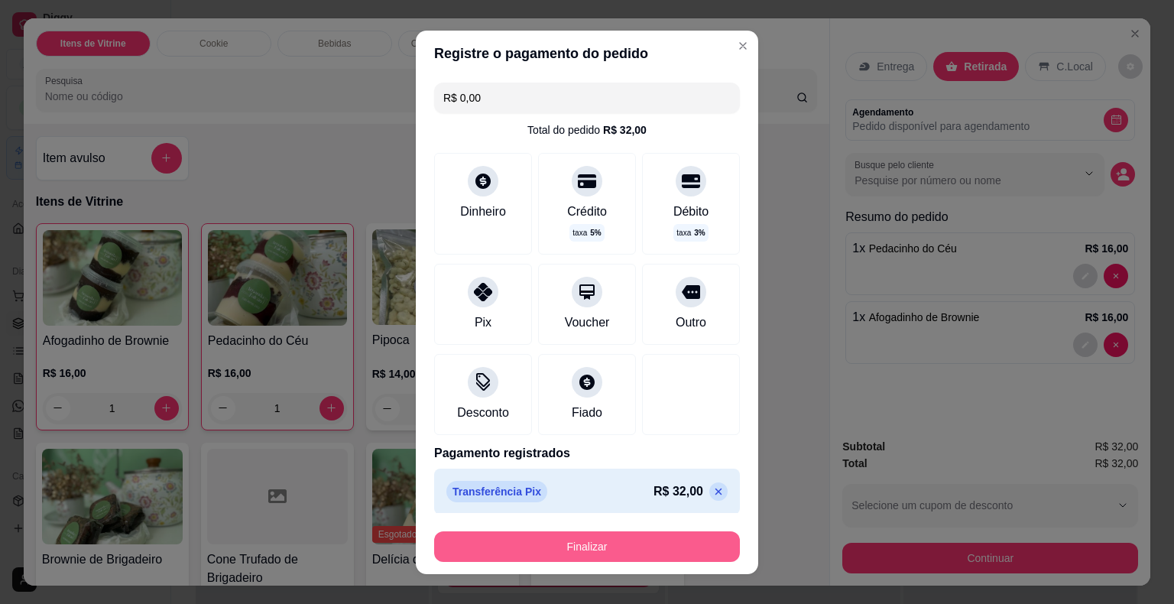
click at [590, 551] on button "Finalizar" at bounding box center [587, 546] width 306 height 31
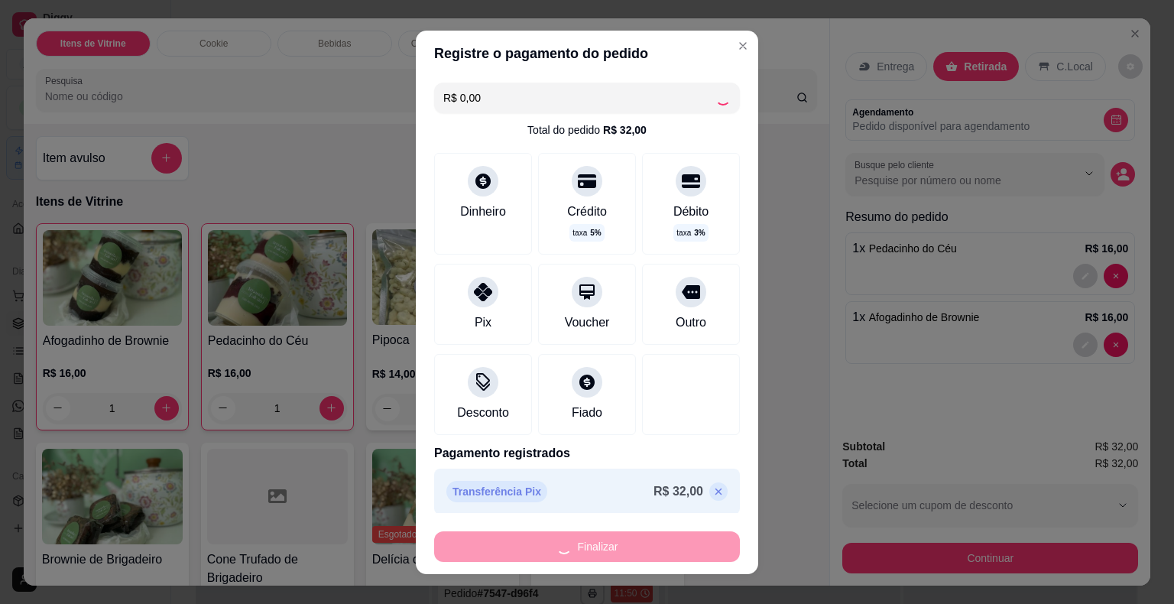
type input "0"
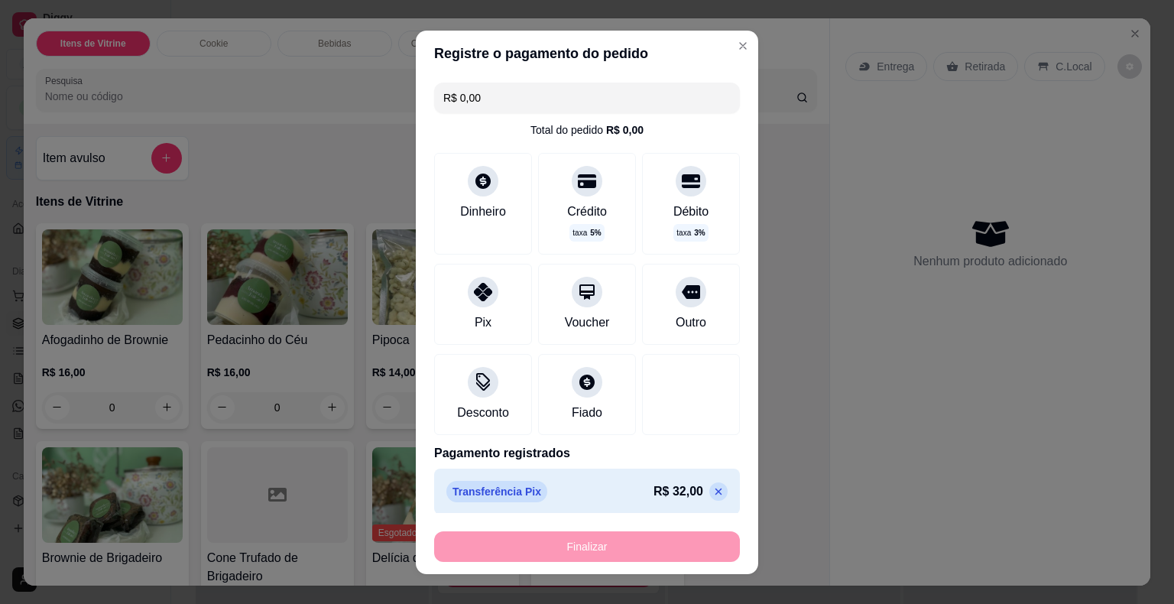
type input "-R$ 32,00"
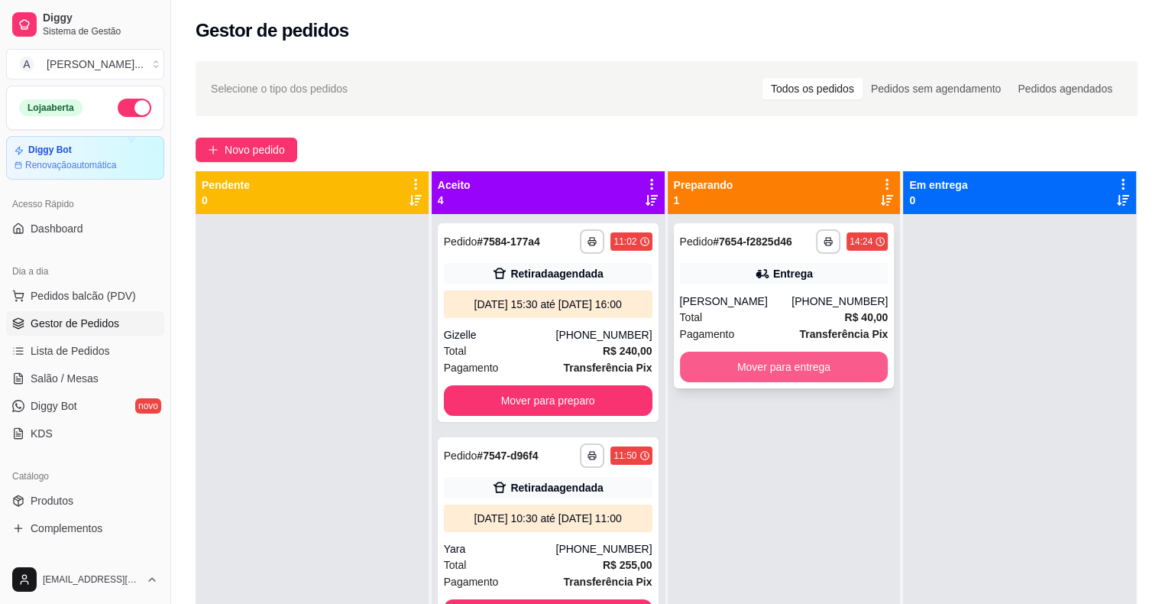
click at [786, 371] on button "Mover para entrega" at bounding box center [784, 366] width 209 height 31
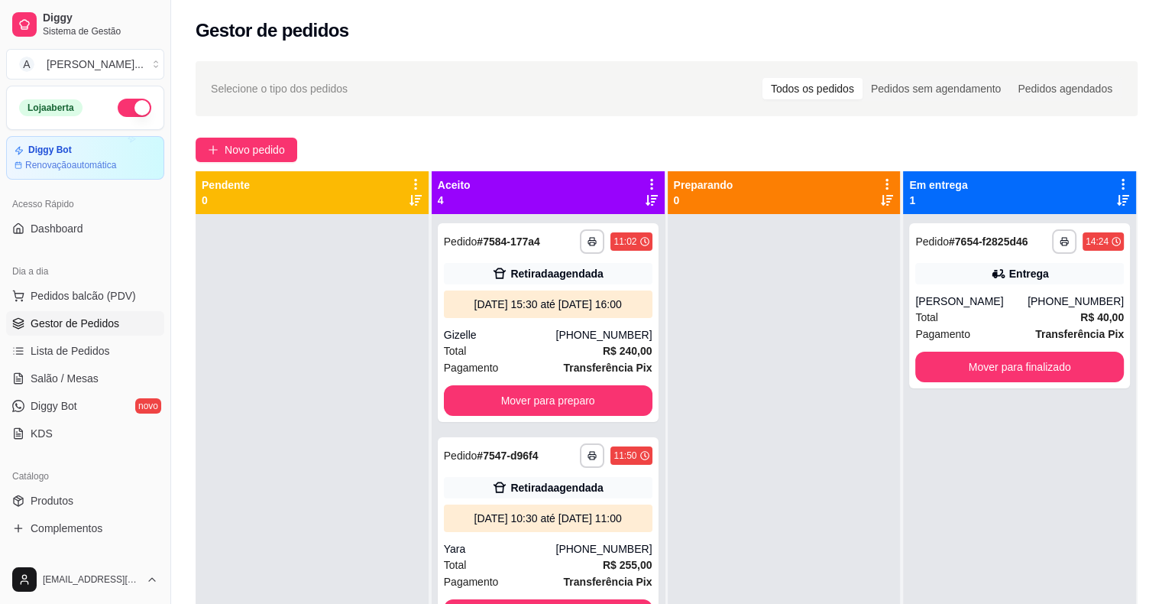
click at [413, 297] on div at bounding box center [312, 516] width 233 height 604
click at [348, 297] on div at bounding box center [312, 516] width 233 height 604
